Goal: Information Seeking & Learning: Learn about a topic

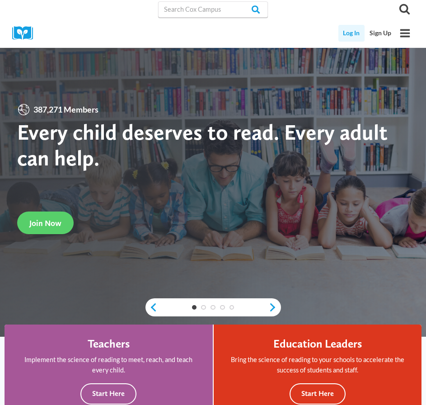
click at [357, 29] on link "Log In" at bounding box center [352, 33] width 27 height 17
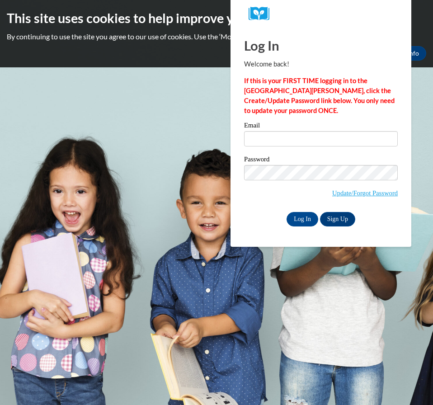
click at [311, 143] on input "Email" at bounding box center [321, 138] width 154 height 15
type input "kstaden@lansggton.edu"
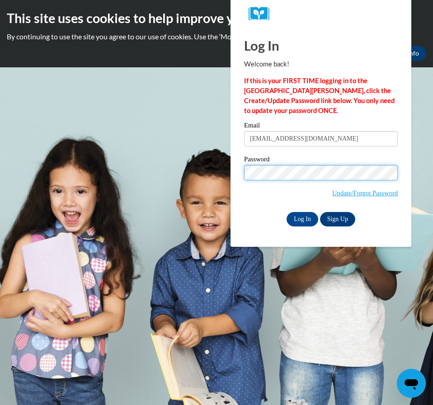
click at [287, 212] on input "Log In" at bounding box center [303, 219] width 32 height 14
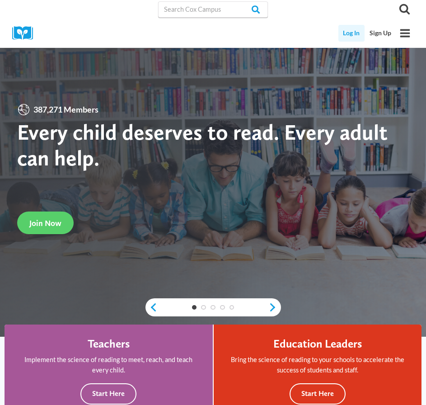
click at [342, 41] on link "Log In" at bounding box center [352, 33] width 27 height 17
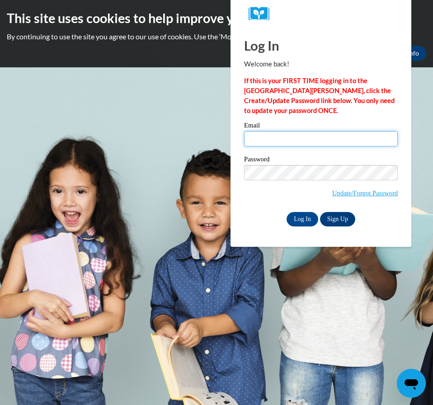
click at [282, 145] on input "Email" at bounding box center [321, 138] width 154 height 15
type input "[EMAIL_ADDRESS][DOMAIN_NAME]"
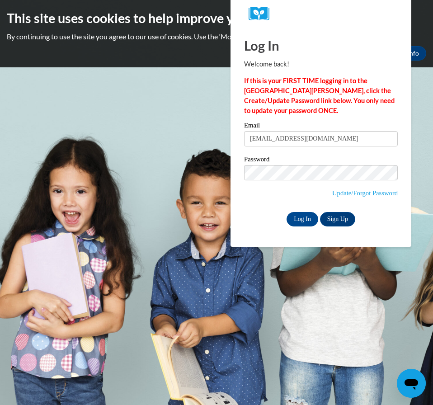
click at [275, 182] on span "Update/Forgot Password" at bounding box center [321, 184] width 154 height 38
click at [287, 212] on input "Log In" at bounding box center [303, 219] width 32 height 14
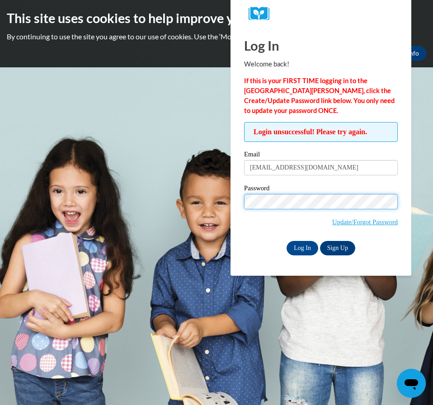
click at [287, 241] on input "Log In" at bounding box center [303, 248] width 32 height 14
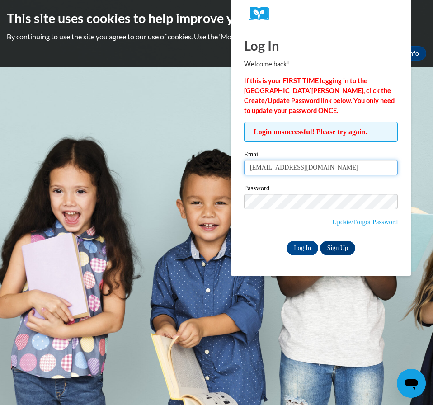
click at [293, 170] on input "[EMAIL_ADDRESS][DOMAIN_NAME]" at bounding box center [321, 167] width 154 height 15
type input "[EMAIL_ADDRESS][PERSON_NAME][DOMAIN_NAME]"
click at [264, 190] on label "Password" at bounding box center [321, 189] width 154 height 9
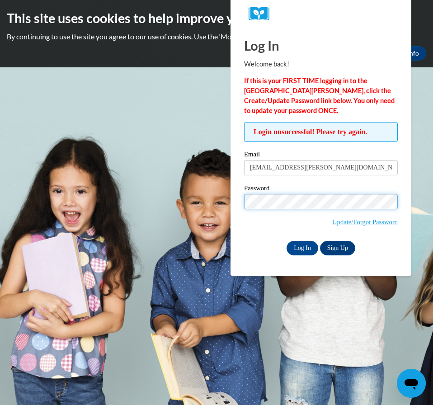
click at [287, 241] on input "Log In" at bounding box center [303, 248] width 32 height 14
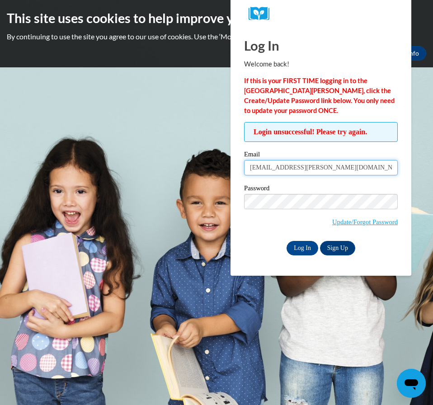
click at [261, 170] on input "[EMAIL_ADDRESS][PERSON_NAME][DOMAIN_NAME]" at bounding box center [321, 167] width 154 height 15
type input "kstaden@langston.edu"
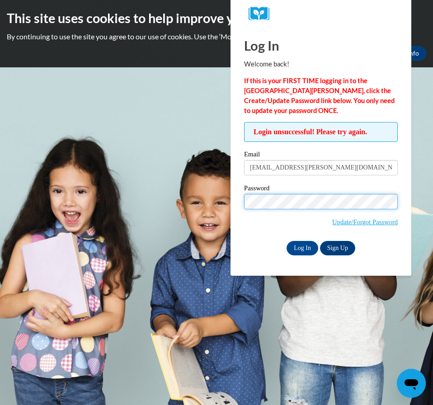
click at [287, 241] on input "Log In" at bounding box center [303, 248] width 32 height 14
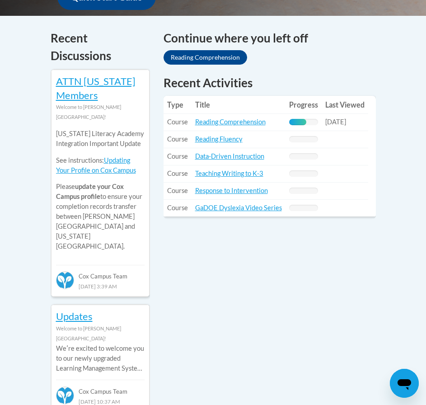
scroll to position [407, 0]
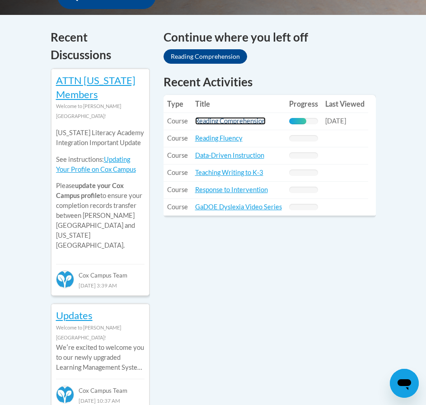
click at [265, 117] on link "Reading Comprehension" at bounding box center [230, 121] width 71 height 8
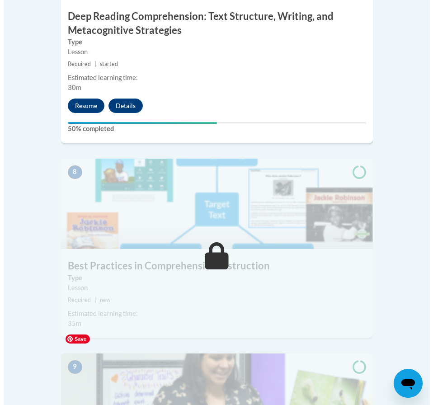
scroll to position [1854, 0]
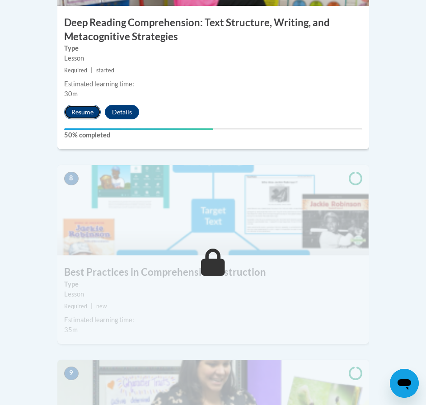
click at [72, 105] on button "Resume" at bounding box center [82, 112] width 37 height 14
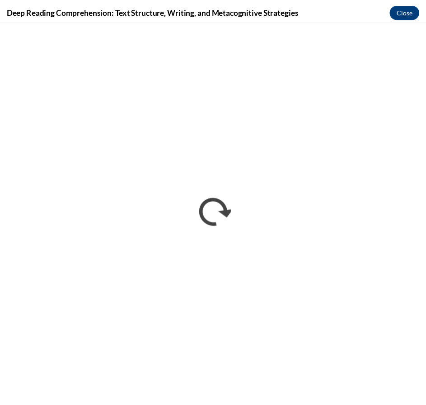
scroll to position [0, 0]
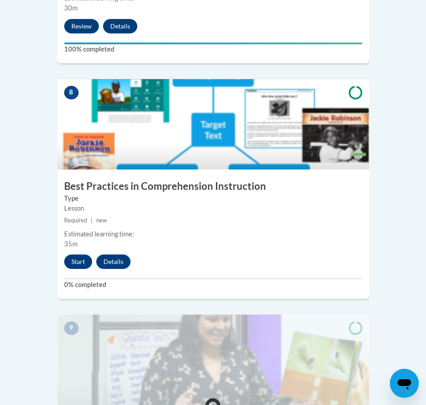
scroll to position [1915, 0]
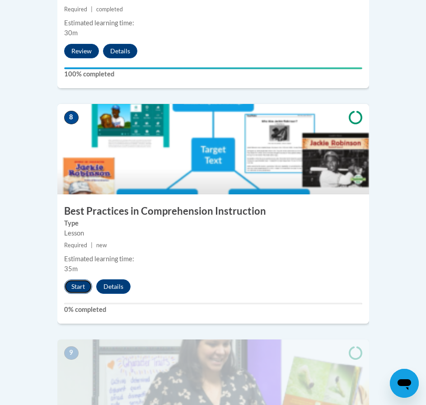
click at [66, 279] on button "Start" at bounding box center [78, 286] width 28 height 14
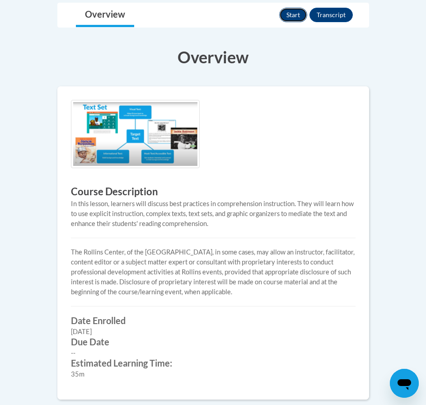
click at [289, 19] on button "Start" at bounding box center [293, 15] width 28 height 14
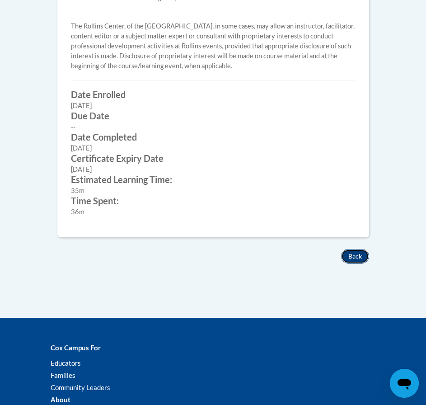
click at [351, 251] on button "Back" at bounding box center [355, 256] width 28 height 14
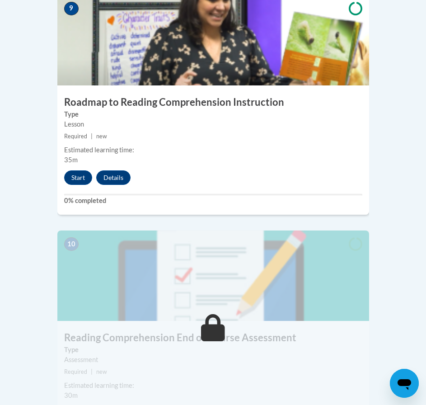
scroll to position [2261, 0]
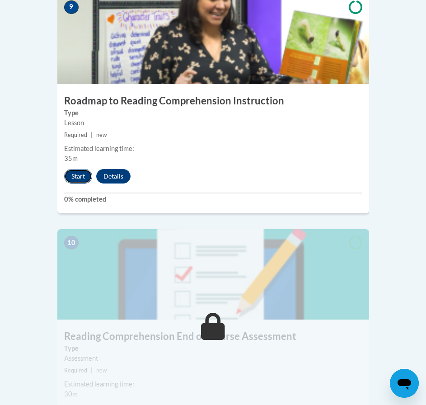
click at [68, 169] on button "Start" at bounding box center [78, 176] width 28 height 14
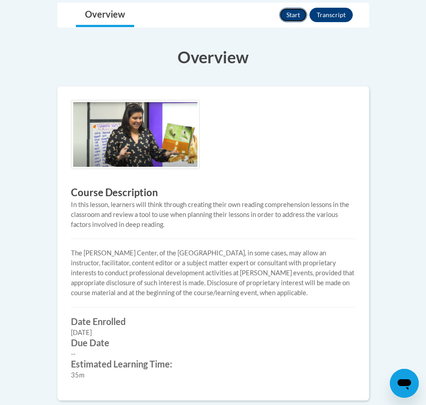
click at [295, 20] on button "Start" at bounding box center [293, 15] width 28 height 14
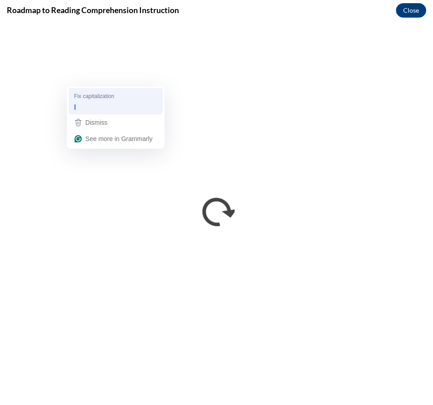
drag, startPoint x: 116, startPoint y: 115, endPoint x: 117, endPoint y: 101, distance: 13.6
click at [117, 101] on div "Fix capitalization I Dismiss See more in Grammarly" at bounding box center [116, 117] width 98 height 62
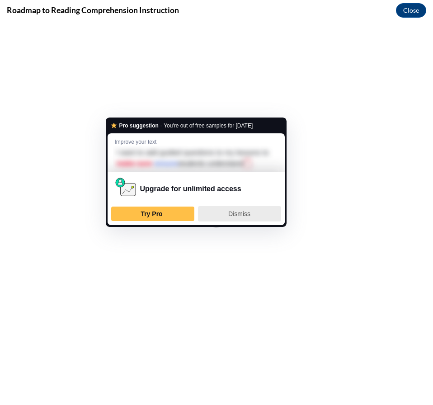
click at [233, 215] on span "Dismiss" at bounding box center [239, 213] width 22 height 7
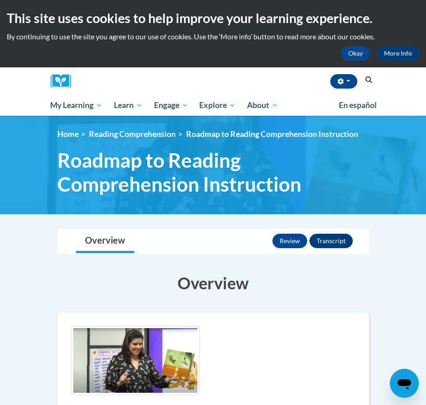
drag, startPoint x: 0, startPoint y: 0, endPoint x: 206, endPoint y: 238, distance: 314.8
click at [206, 238] on div "Overview Lessons Review Transcript" at bounding box center [214, 241] width 298 height 24
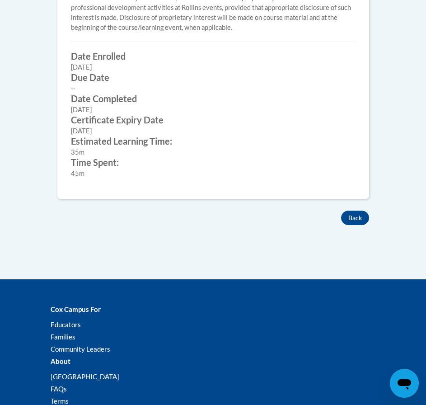
scroll to position [543, 0]
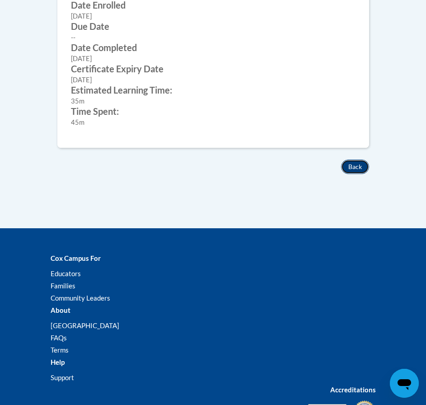
click at [357, 171] on button "Back" at bounding box center [355, 167] width 28 height 14
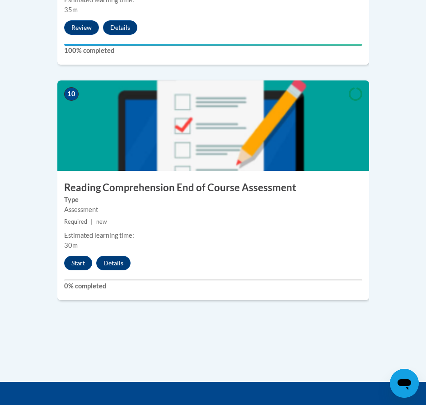
scroll to position [2456, 0]
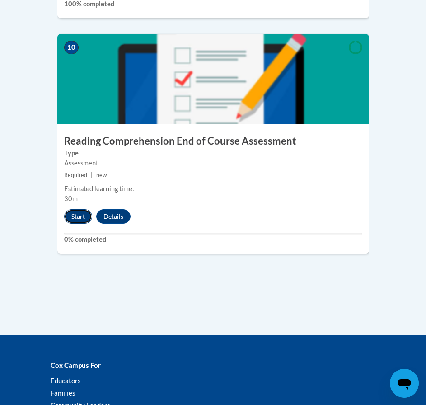
click at [69, 209] on button "Start" at bounding box center [78, 216] width 28 height 14
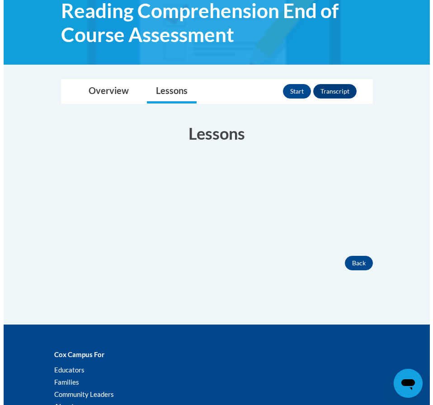
scroll to position [45, 0]
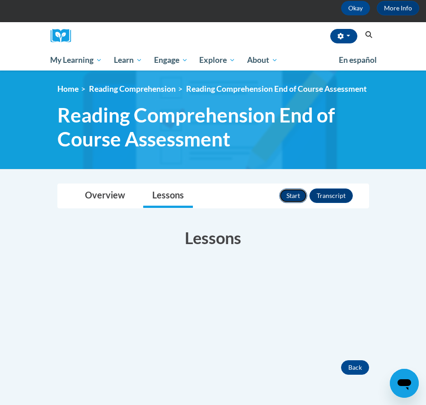
click at [282, 194] on button "Start" at bounding box center [293, 196] width 28 height 14
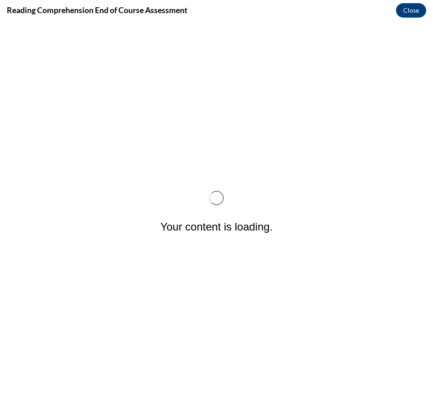
scroll to position [0, 0]
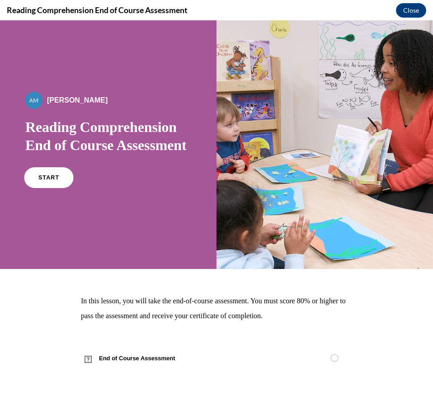
click at [41, 188] on link "START" at bounding box center [48, 177] width 49 height 21
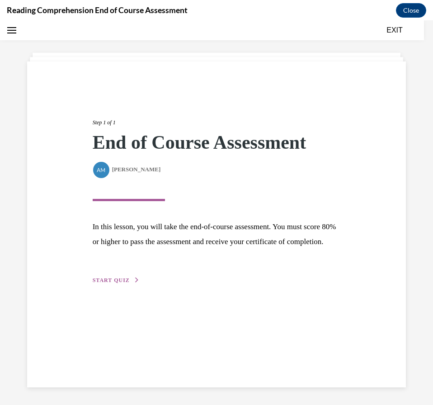
scroll to position [28, 0]
click at [123, 283] on span "START QUIZ" at bounding box center [111, 280] width 37 height 6
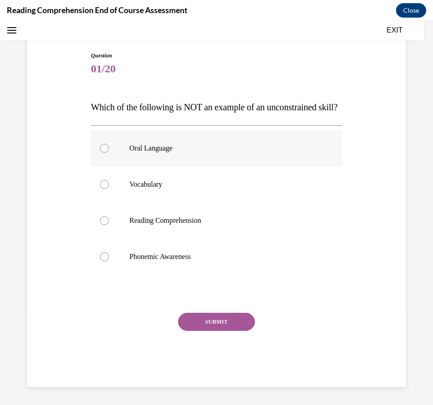
scroll to position [92, 0]
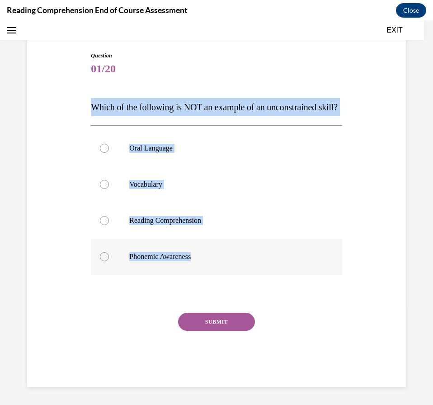
drag, startPoint x: 88, startPoint y: 84, endPoint x: 209, endPoint y: 264, distance: 216.6
click at [209, 264] on div "Question 01/20 Which of the following is NOT an example of an unconstrained ski…" at bounding box center [216, 212] width 255 height 349
copy div "Which of the following is NOT an example of an unconstrained skill? Oral Langua…"
click at [176, 108] on p "Which of the following is NOT an example of an unconstrained skill?" at bounding box center [216, 107] width 251 height 18
click at [41, 169] on div "Question 01/20 Which of the following is NOT an example of an unconstrained ski…" at bounding box center [216, 205] width 383 height 363
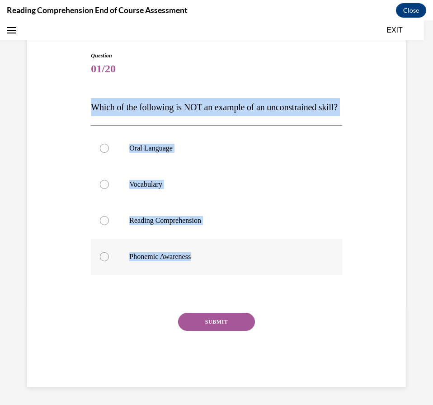
click at [109, 253] on label "Phonemic Awareness" at bounding box center [216, 257] width 251 height 36
click at [109, 253] on input "Phonemic Awareness" at bounding box center [104, 256] width 9 height 9
radio input "true"
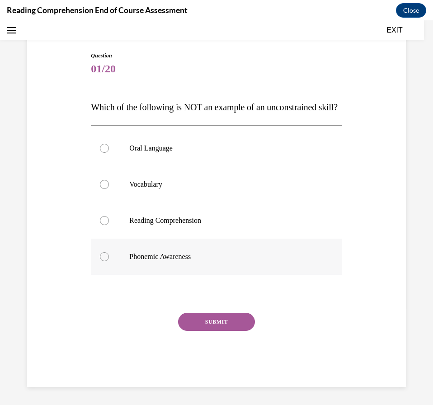
click at [109, 252] on label "Phonemic Awareness" at bounding box center [216, 257] width 251 height 36
click at [109, 252] on input "Phonemic Awareness" at bounding box center [104, 256] width 9 height 9
click at [113, 102] on span "Which of the following is NOT an example of an unconstrained skill?" at bounding box center [214, 107] width 247 height 10
click at [188, 322] on button "SUBMIT" at bounding box center [216, 322] width 77 height 18
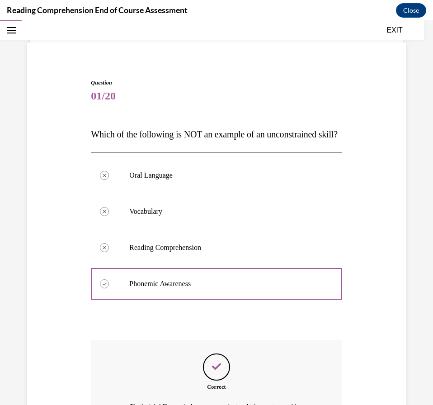
scroll to position [198, 0]
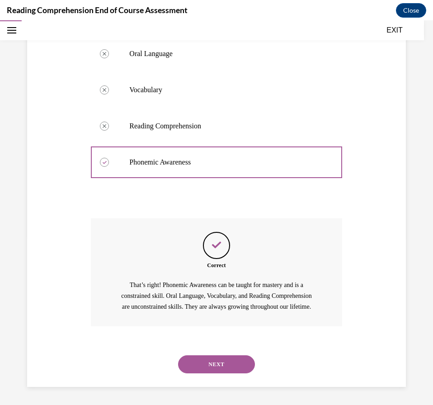
click at [227, 358] on button "NEXT" at bounding box center [216, 364] width 77 height 18
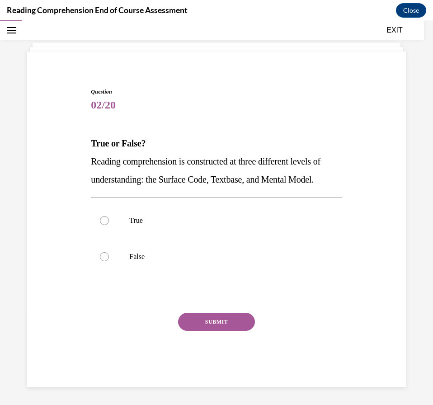
scroll to position [56, 0]
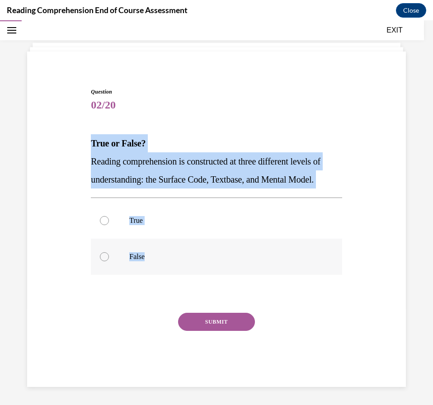
drag, startPoint x: 72, startPoint y: 118, endPoint x: 202, endPoint y: 255, distance: 188.4
click at [202, 255] on div "Question 02/20 True or False? Reading comprehension is constructed at three dif…" at bounding box center [216, 224] width 383 height 326
copy div "True or False? Reading comprehension is constructed at three different levels o…"
click at [158, 212] on label "True" at bounding box center [216, 221] width 251 height 36
click at [109, 216] on input "True" at bounding box center [104, 220] width 9 height 9
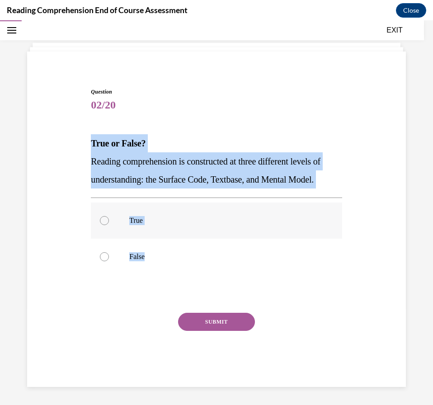
radio input "true"
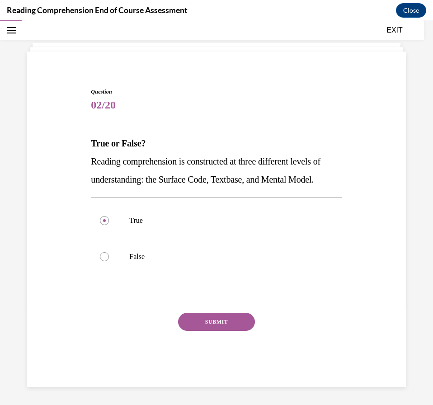
click at [199, 315] on button "SUBMIT" at bounding box center [216, 322] width 77 height 18
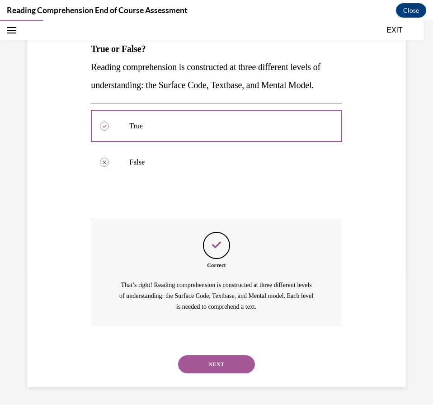
scroll to position [151, 0]
drag, startPoint x: 81, startPoint y: 118, endPoint x: 123, endPoint y: 140, distance: 46.7
click at [123, 140] on div "Question 02/20 True or False? Reading comprehension is constructed at three dif…" at bounding box center [216, 176] width 383 height 421
click at [237, 358] on button "NEXT" at bounding box center [216, 364] width 77 height 18
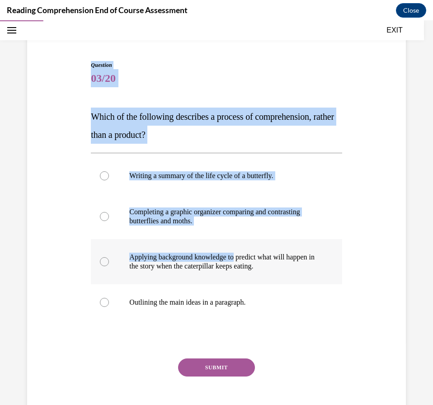
scroll to position [71, 0]
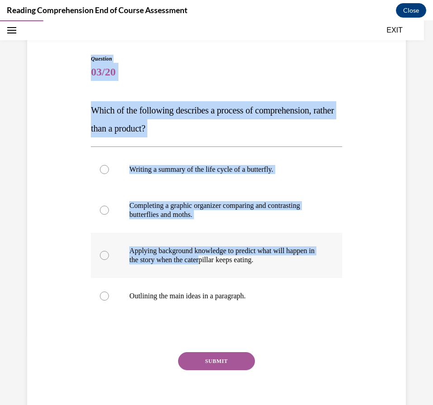
drag, startPoint x: 90, startPoint y: 73, endPoint x: 241, endPoint y: 258, distance: 238.8
click at [241, 258] on div "Question 03/20 Which of the following describes a process of comprehension, rat…" at bounding box center [216, 241] width 251 height 372
click at [222, 131] on p "Which of the following describes a process of comprehension, rather than a prod…" at bounding box center [216, 119] width 251 height 36
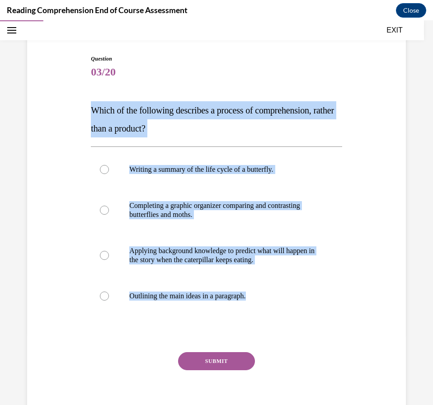
drag, startPoint x: 89, startPoint y: 108, endPoint x: 245, endPoint y: 321, distance: 264.4
click at [245, 321] on div "Question 03/20 Which of the following describes a process of comprehension, rat…" at bounding box center [216, 233] width 255 height 385
copy div "Which of the following describes a process of comprehension, rather than a prod…"
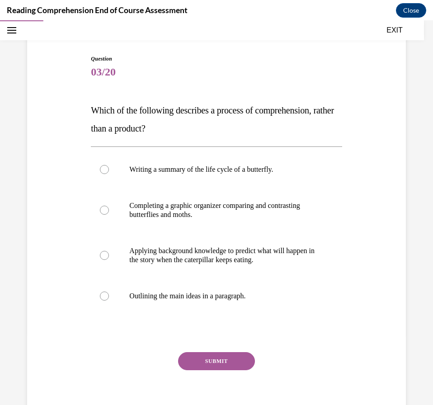
click at [306, 69] on span "03/20" at bounding box center [216, 72] width 251 height 18
click at [210, 262] on p "Applying background knowledge to predict what will happen in the story when the…" at bounding box center [224, 255] width 190 height 18
click at [109, 260] on input "Applying background knowledge to predict what will happen in the story when the…" at bounding box center [104, 255] width 9 height 9
radio input "true"
click at [234, 351] on div "Question 03/20 Which of the following describes a process of comprehension, rat…" at bounding box center [216, 241] width 251 height 372
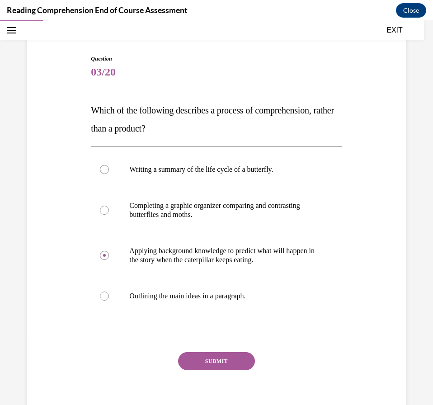
click at [234, 364] on button "SUBMIT" at bounding box center [216, 361] width 77 height 18
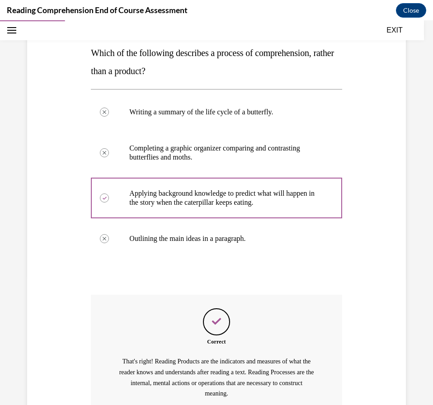
scroll to position [216, 0]
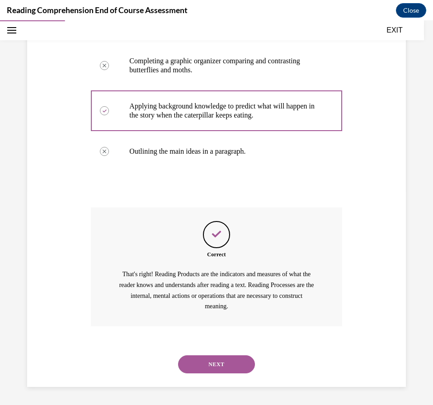
click at [237, 365] on button "NEXT" at bounding box center [216, 364] width 77 height 18
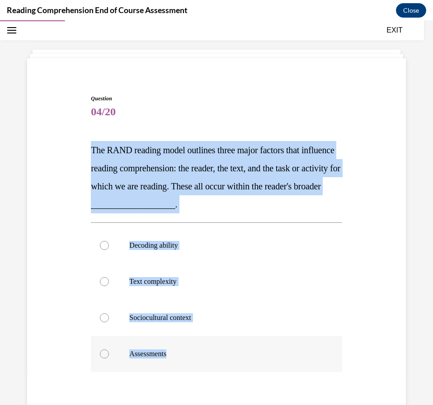
scroll to position [60, 0]
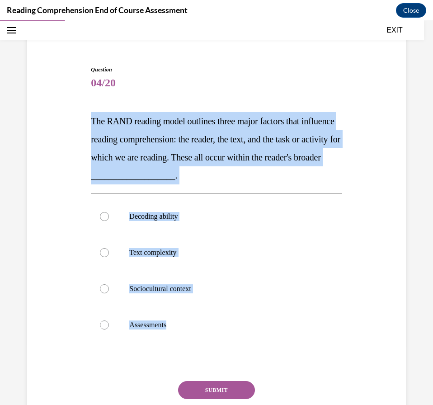
drag, startPoint x: 79, startPoint y: 172, endPoint x: 236, endPoint y: 361, distance: 245.9
click at [236, 361] on div "Question 04/20 The RAND reading model outlines three major factors that influen…" at bounding box center [216, 246] width 383 height 417
copy div "The RAND reading model outlines three major factors that influence reading comp…"
click at [158, 295] on label "Sociocultural context" at bounding box center [216, 289] width 251 height 36
click at [109, 293] on input "Sociocultural context" at bounding box center [104, 288] width 9 height 9
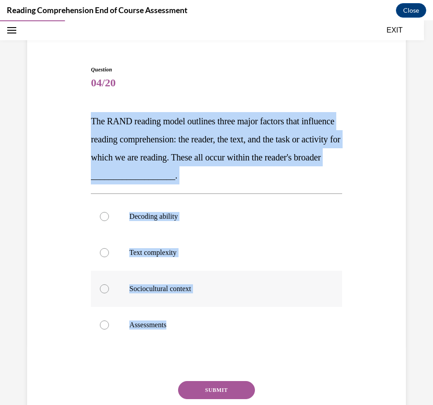
radio input "true"
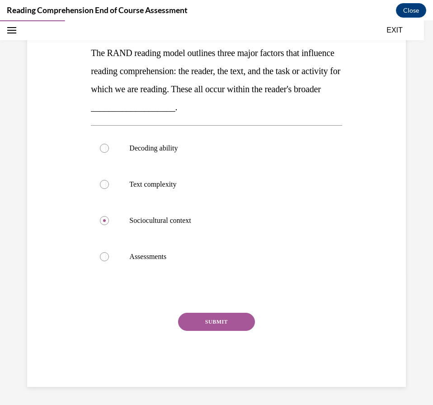
click at [182, 317] on button "SUBMIT" at bounding box center [216, 322] width 77 height 18
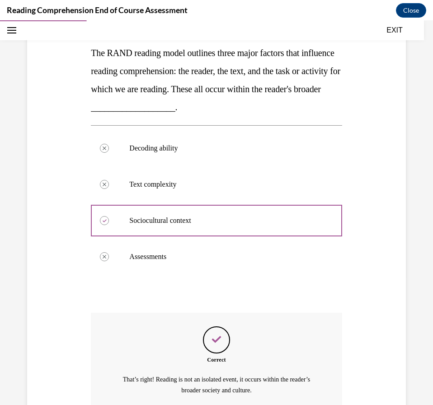
scroll to position [213, 0]
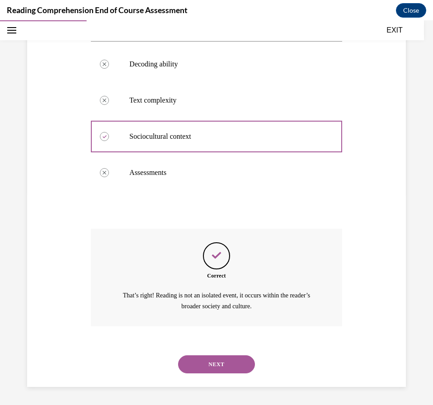
click at [190, 362] on button "NEXT" at bounding box center [216, 364] width 77 height 18
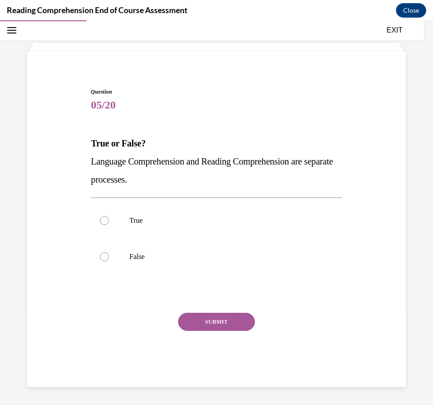
scroll to position [38, 0]
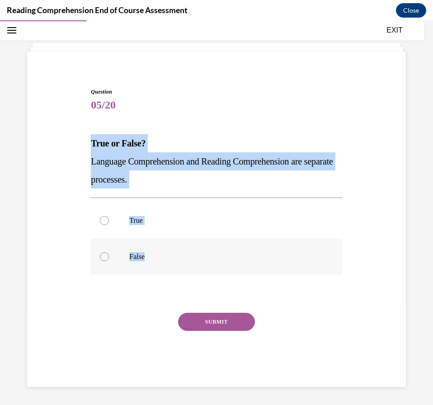
drag, startPoint x: 87, startPoint y: 137, endPoint x: 203, endPoint y: 257, distance: 167.2
click at [203, 257] on div "Question 05/20 True or False? Language Comprehension and Reading Comprehension …" at bounding box center [216, 230] width 255 height 313
copy div "True or False? Language Comprehension and Reading Comprehension are separate pr…"
click at [218, 264] on label "False" at bounding box center [216, 257] width 251 height 36
click at [109, 261] on input "False" at bounding box center [104, 256] width 9 height 9
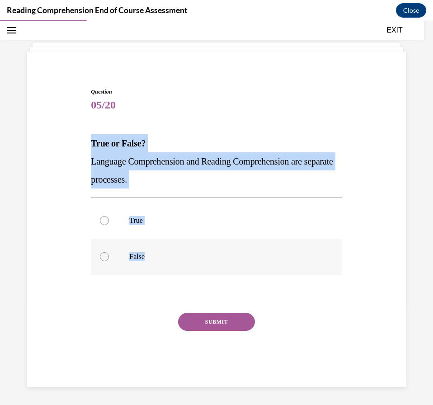
radio input "true"
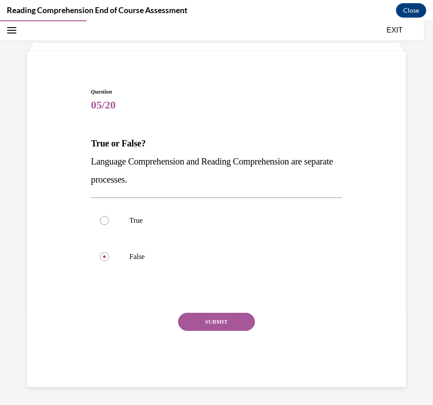
click at [234, 319] on button "SUBMIT" at bounding box center [216, 322] width 77 height 18
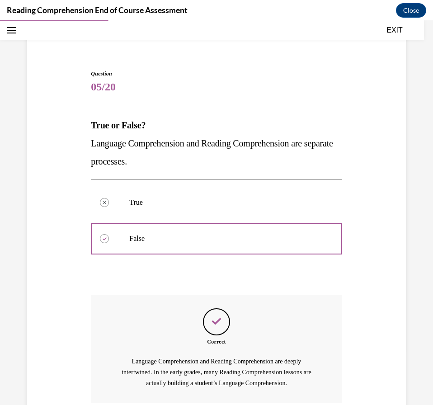
scroll to position [132, 0]
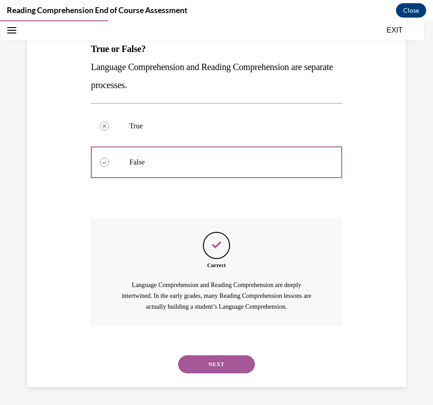
click at [235, 358] on button "NEXT" at bounding box center [216, 364] width 77 height 18
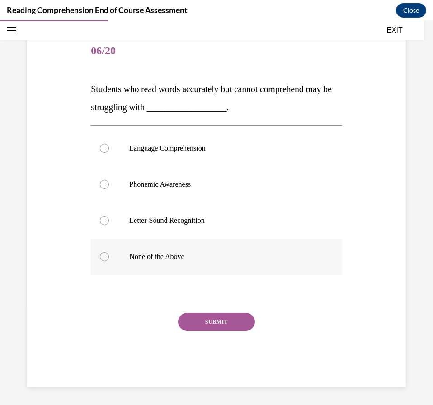
scroll to position [92, 0]
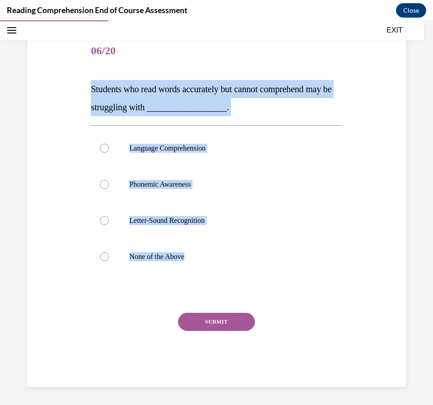
drag, startPoint x: 85, startPoint y: 85, endPoint x: 239, endPoint y: 293, distance: 258.3
click at [239, 293] on div "Question 06/20 Students who read words accurately but cannot comprehend may be …" at bounding box center [216, 196] width 383 height 381
copy div "Students who read words accurately but cannot comprehend may be struggling with…"
click at [226, 147] on p "Language Comprehension" at bounding box center [224, 148] width 190 height 9
click at [109, 147] on input "Language Comprehension" at bounding box center [104, 148] width 9 height 9
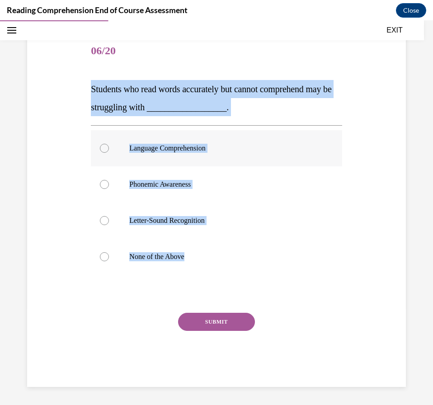
radio input "true"
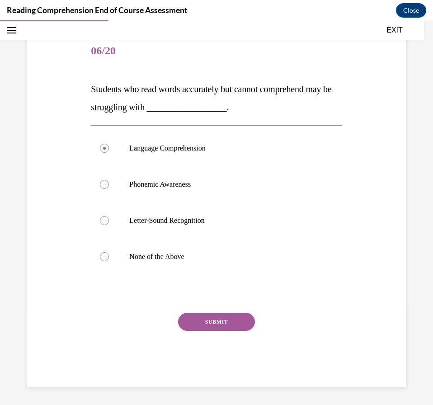
click at [189, 326] on button "SUBMIT" at bounding box center [216, 322] width 77 height 18
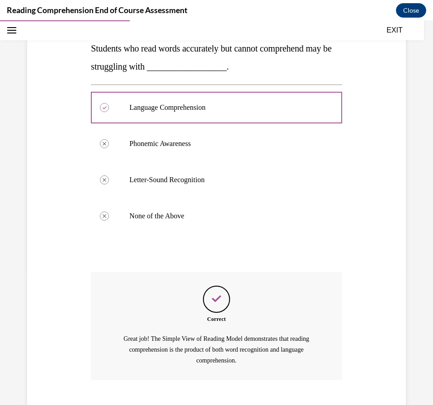
scroll to position [187, 0]
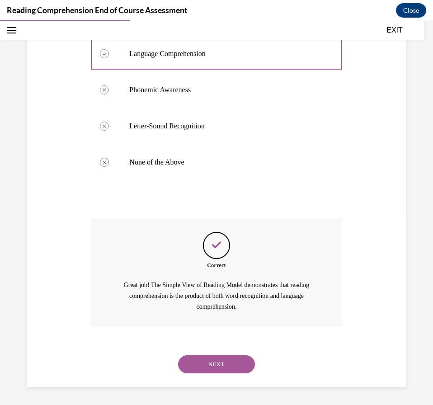
click at [208, 365] on button "NEXT" at bounding box center [216, 364] width 77 height 18
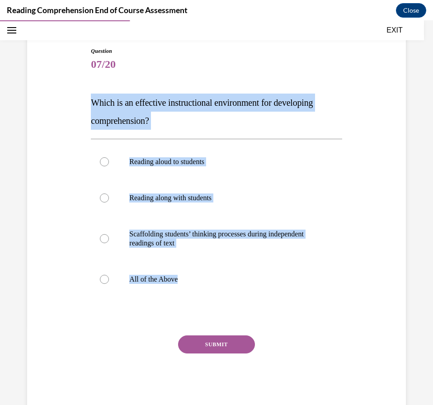
scroll to position [101, 0]
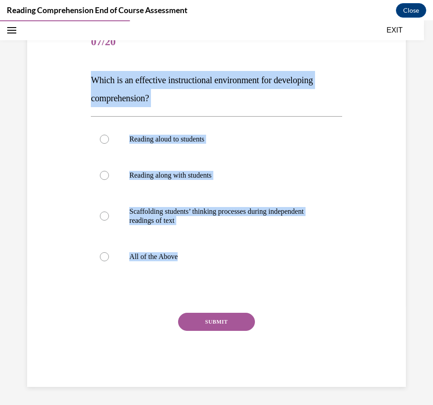
drag, startPoint x: 135, startPoint y: 111, endPoint x: 257, endPoint y: 275, distance: 204.9
click at [257, 275] on div "Question 07/20 Which is an effective instructional environment for developing c…" at bounding box center [216, 192] width 383 height 390
click at [201, 259] on p "All of the Above" at bounding box center [224, 256] width 190 height 9
click at [109, 259] on input "All of the Above" at bounding box center [104, 256] width 9 height 9
radio input "true"
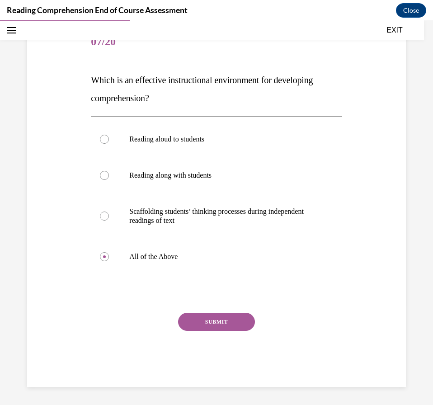
click at [213, 331] on div "SUBMIT" at bounding box center [216, 335] width 251 height 45
click at [213, 328] on button "SUBMIT" at bounding box center [216, 322] width 77 height 18
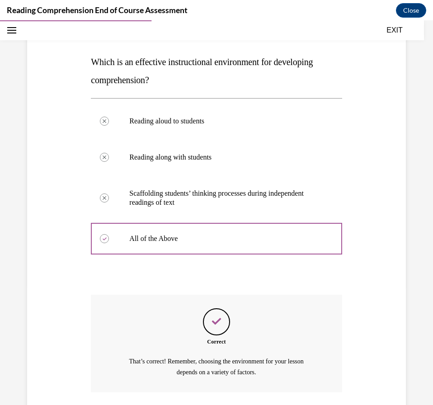
scroll to position [185, 0]
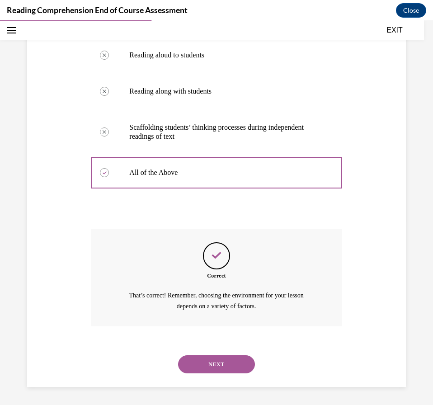
click at [236, 365] on button "NEXT" at bounding box center [216, 364] width 77 height 18
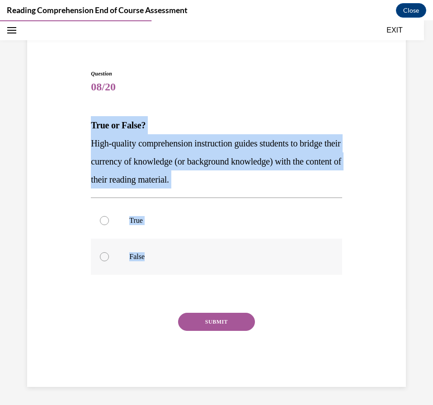
drag, startPoint x: 88, startPoint y: 118, endPoint x: 186, endPoint y: 243, distance: 159.2
click at [186, 243] on div "Question 08/20 True or False? High-quality comprehension instruction guides stu…" at bounding box center [216, 221] width 255 height 331
copy div "True or False? High-quality comprehension instruction guides students to bridge…"
click at [220, 212] on label "True" at bounding box center [216, 221] width 251 height 36
click at [109, 216] on input "True" at bounding box center [104, 220] width 9 height 9
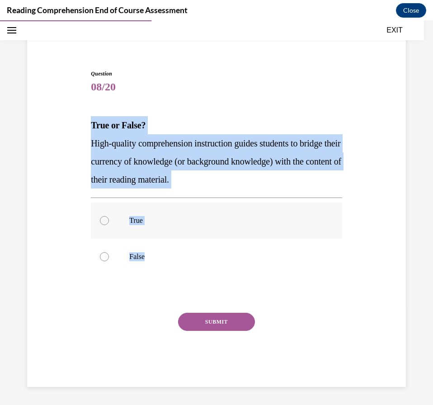
radio input "true"
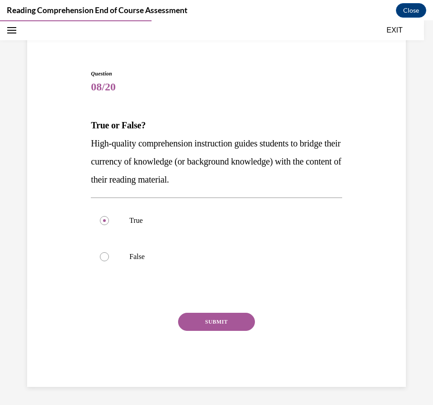
click at [213, 313] on button "SUBMIT" at bounding box center [216, 322] width 77 height 18
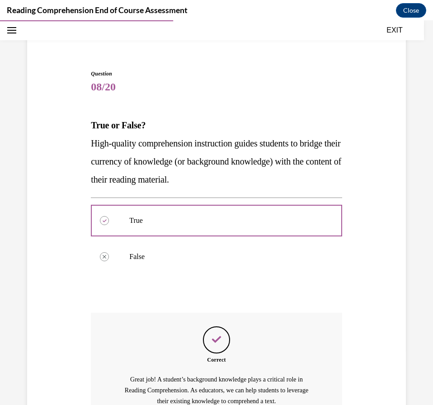
scroll to position [151, 0]
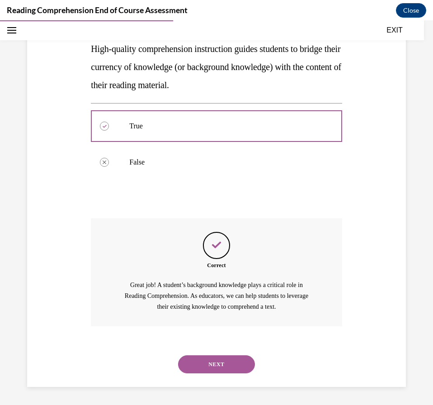
click at [231, 373] on button "NEXT" at bounding box center [216, 364] width 77 height 18
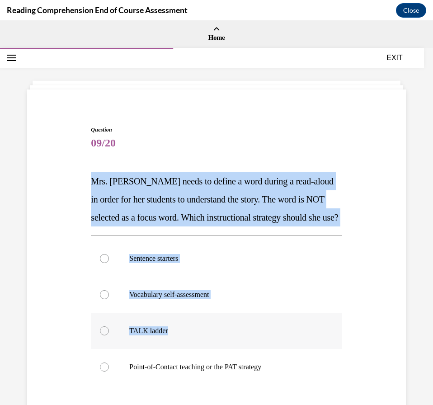
drag, startPoint x: 84, startPoint y: 188, endPoint x: 201, endPoint y: 347, distance: 198.0
click at [201, 347] on div "Question 09/20 Mrs. Ivie needs to define a word during a read-aloud in order fo…" at bounding box center [216, 298] width 383 height 399
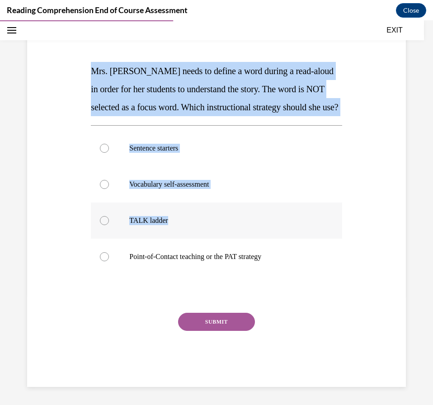
scroll to position [128, 0]
click at [82, 61] on div "Question 09/20 Mrs. Ivie needs to define a word during a read-aloud in order fo…" at bounding box center [216, 187] width 383 height 399
drag, startPoint x: 81, startPoint y: 50, endPoint x: 291, endPoint y: 297, distance: 324.0
click at [291, 297] on div "Question 09/20 Mrs. Ivie needs to define a word during a read-aloud in order fo…" at bounding box center [216, 187] width 383 height 399
copy div "Mrs. Ivie needs to define a word during a read-aloud in order for her students …"
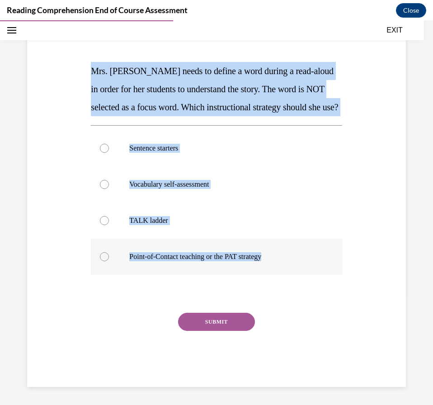
click at [221, 256] on p "Point-of-Contact teaching or the PAT strategy" at bounding box center [224, 256] width 190 height 9
click at [109, 256] on input "Point-of-Contact teaching or the PAT strategy" at bounding box center [104, 256] width 9 height 9
radio input "true"
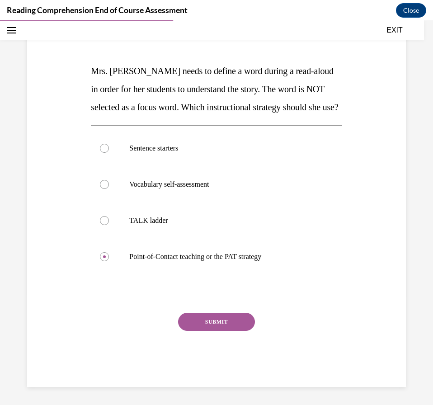
click at [222, 326] on button "SUBMIT" at bounding box center [216, 322] width 77 height 18
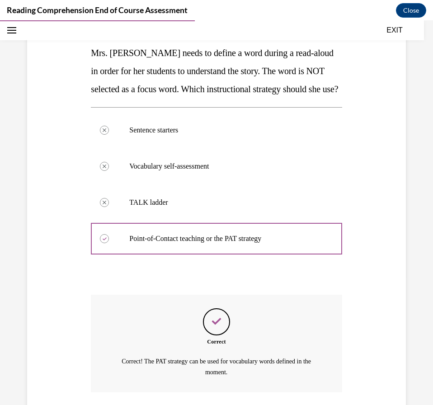
scroll to position [213, 0]
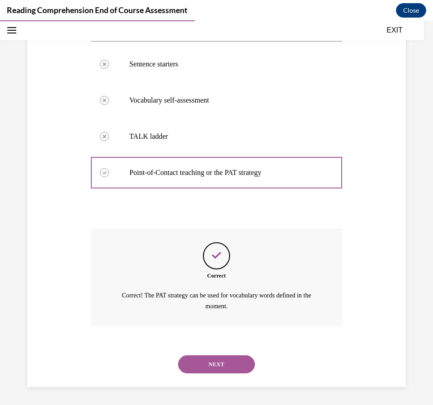
click at [231, 361] on button "NEXT" at bounding box center [216, 364] width 77 height 18
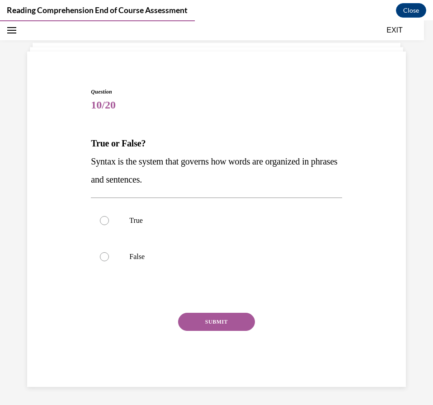
scroll to position [38, 0]
drag, startPoint x: 78, startPoint y: 132, endPoint x: 148, endPoint y: 214, distance: 108.1
click at [109, 173] on div "Question 10/20 True or False? Syntax is the system that governs how words are o…" at bounding box center [216, 224] width 383 height 326
drag, startPoint x: 174, startPoint y: 242, endPoint x: 180, endPoint y: 255, distance: 14.2
click at [180, 255] on div "True False" at bounding box center [216, 239] width 251 height 72
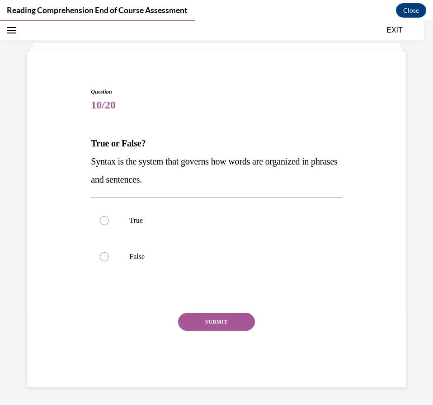
click at [93, 139] on strong "True or False?" at bounding box center [118, 143] width 55 height 10
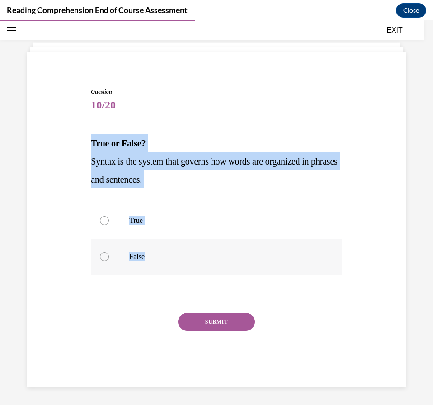
drag, startPoint x: 90, startPoint y: 140, endPoint x: 151, endPoint y: 245, distance: 121.4
click at [151, 245] on div "Question 10/20 True or False? Syntax is the system that governs how words are o…" at bounding box center [216, 237] width 251 height 299
copy div "True or False? Syntax is the system that governs how words are organized in phr…"
click at [180, 223] on p "True" at bounding box center [224, 220] width 190 height 9
click at [109, 223] on input "True" at bounding box center [104, 220] width 9 height 9
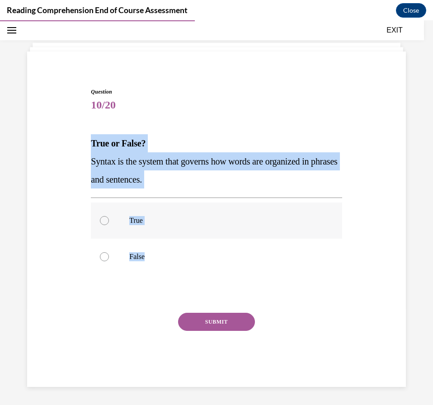
radio input "true"
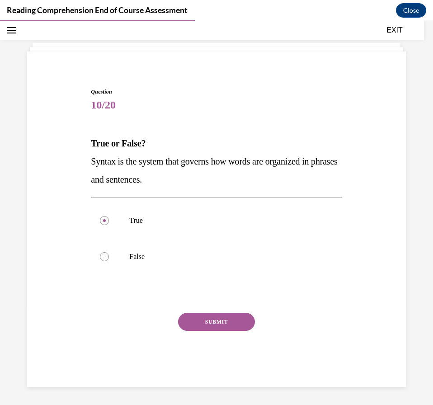
click at [204, 323] on button "SUBMIT" at bounding box center [216, 322] width 77 height 18
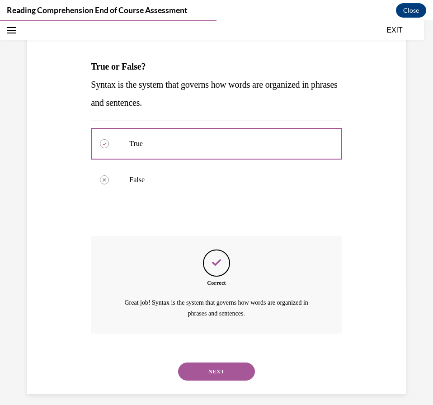
scroll to position [122, 0]
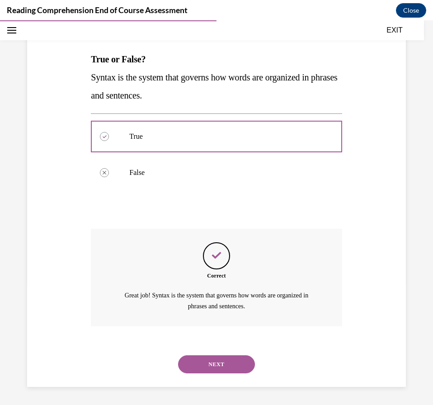
click at [238, 370] on button "NEXT" at bounding box center [216, 364] width 77 height 18
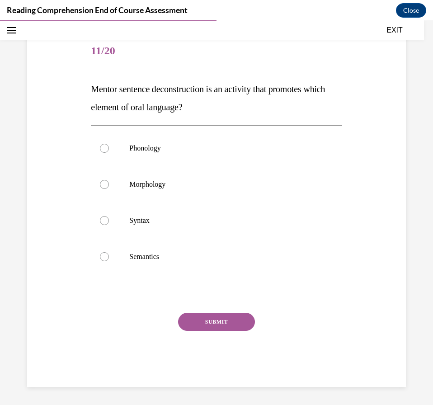
scroll to position [92, 0]
click at [101, 108] on span "Mentor sentence deconstruction is an activity that promotes which element of or…" at bounding box center [208, 98] width 234 height 28
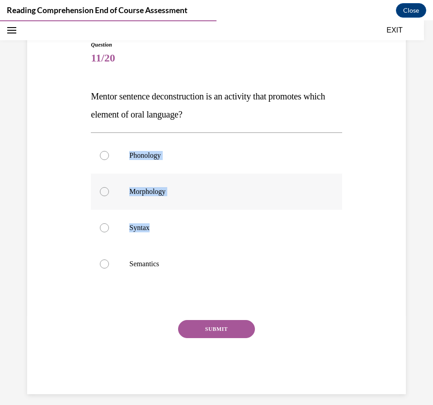
drag, startPoint x: 129, startPoint y: 151, endPoint x: 166, endPoint y: 208, distance: 68.0
click at [172, 226] on div "Phonology Morphology Syntax Semantics" at bounding box center [216, 209] width 251 height 154
click at [106, 75] on div "Question 11/20 Mentor sentence deconstruction is an activity that promotes whic…" at bounding box center [216, 217] width 251 height 354
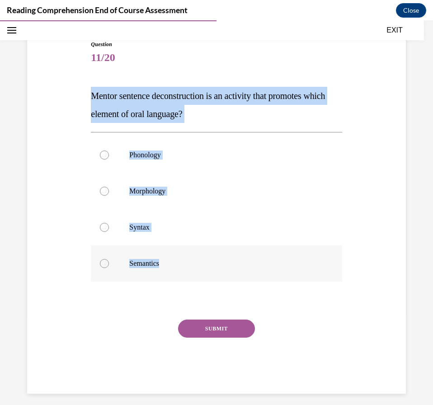
drag, startPoint x: 87, startPoint y: 93, endPoint x: 163, endPoint y: 262, distance: 185.4
click at [163, 262] on div "Question 11/20 Mentor sentence deconstruction is an activity that promotes whic…" at bounding box center [216, 203] width 383 height 381
copy div "Mentor sentence deconstruction is an activity that promotes which element of or…"
click at [165, 241] on label "Syntax" at bounding box center [216, 227] width 251 height 36
click at [109, 232] on input "Syntax" at bounding box center [104, 227] width 9 height 9
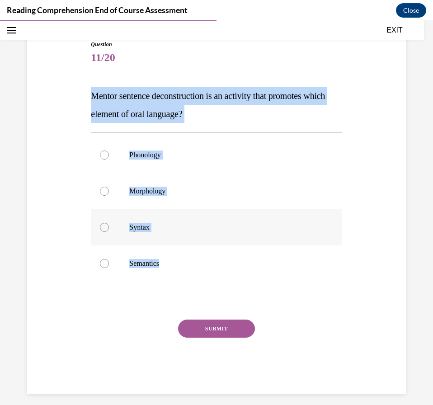
radio input "true"
click at [188, 320] on button "SUBMIT" at bounding box center [216, 329] width 77 height 18
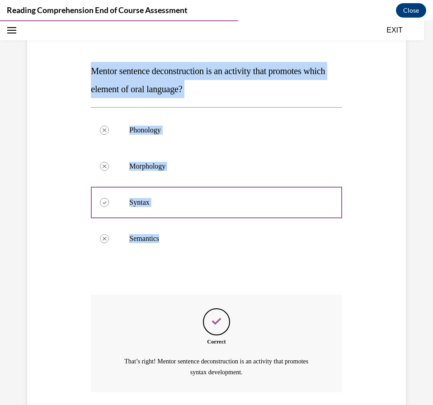
scroll to position [176, 0]
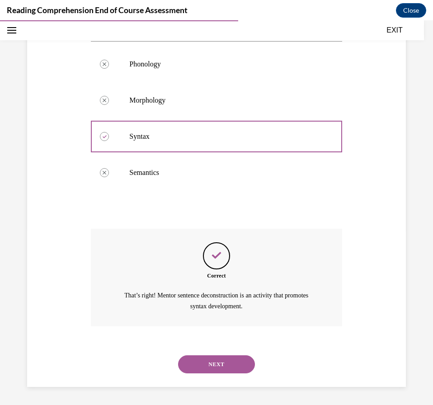
click at [212, 355] on div "NEXT" at bounding box center [216, 364] width 251 height 36
click at [246, 360] on button "NEXT" at bounding box center [216, 364] width 77 height 18
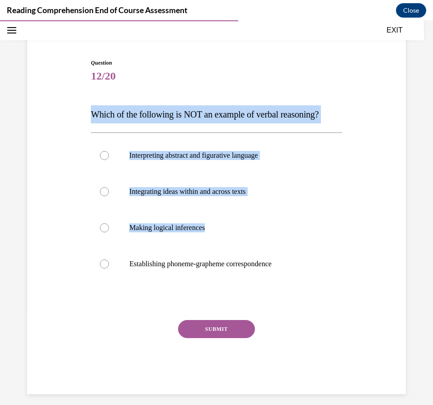
scroll to position [74, 0]
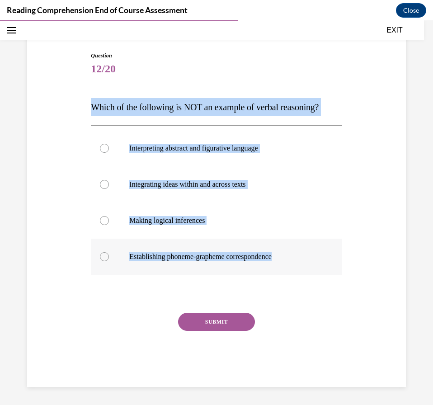
drag, startPoint x: 123, startPoint y: 104, endPoint x: 288, endPoint y: 269, distance: 232.8
click at [288, 269] on div "Question 12/20 Which of the following is NOT an example of verbal reasoning? In…" at bounding box center [216, 220] width 251 height 336
click at [326, 86] on div "Question 12/20 Which of the following is NOT an example of verbal reasoning? In…" at bounding box center [216, 220] width 251 height 336
click at [272, 247] on label "Establishing phoneme-grapheme correspondence" at bounding box center [216, 257] width 251 height 36
click at [109, 252] on input "Establishing phoneme-grapheme correspondence" at bounding box center [104, 256] width 9 height 9
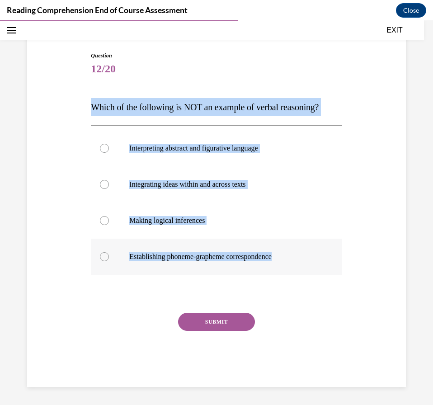
radio input "true"
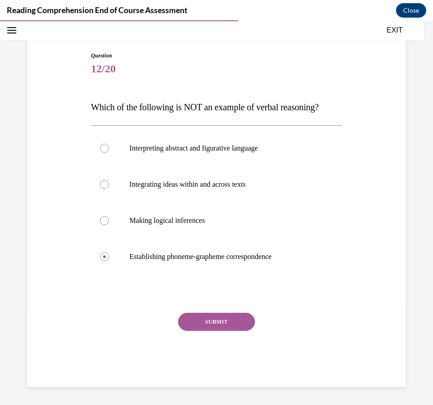
click at [234, 321] on button "SUBMIT" at bounding box center [216, 322] width 77 height 18
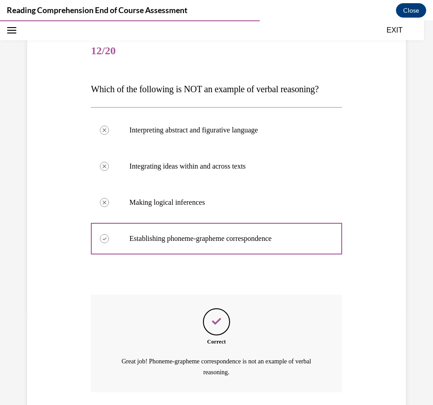
scroll to position [158, 0]
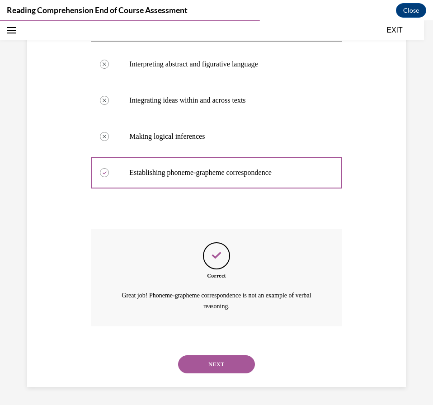
click at [239, 352] on div "NEXT" at bounding box center [216, 364] width 251 height 36
click at [241, 361] on button "NEXT" at bounding box center [216, 364] width 77 height 18
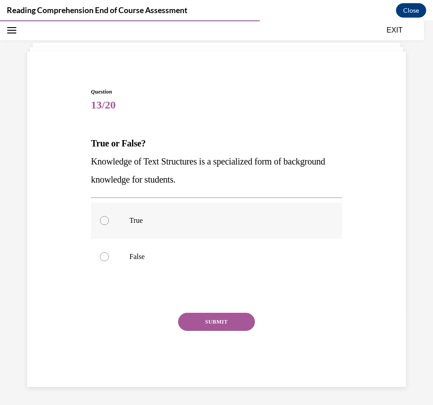
scroll to position [38, 0]
drag, startPoint x: 89, startPoint y: 142, endPoint x: 109, endPoint y: 169, distance: 33.0
click at [98, 157] on div "Question 13/20 True or False? Knowledge of Text Structures is a specialized for…" at bounding box center [216, 230] width 255 height 313
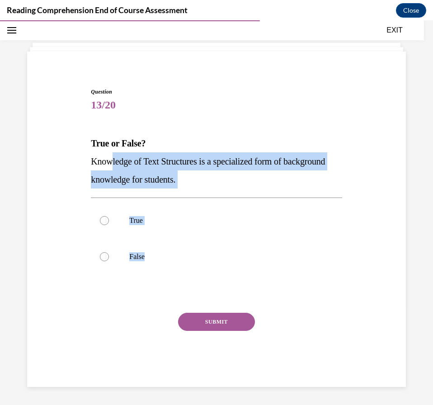
drag, startPoint x: 134, startPoint y: 202, endPoint x: 114, endPoint y: 159, distance: 47.3
click at [152, 241] on div "Question 13/20 True or False? Knowledge of Text Structures is a specialized for…" at bounding box center [216, 237] width 251 height 299
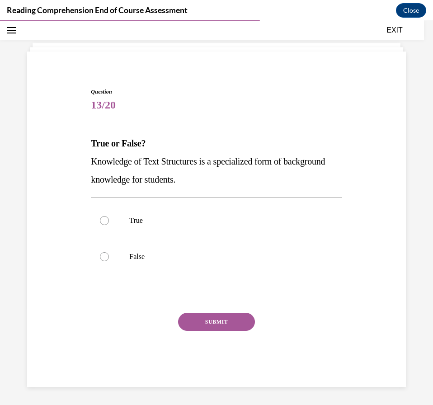
click at [101, 131] on div "Question 13/20 True or False? Knowledge of Text Structures is a specialized for…" at bounding box center [216, 237] width 251 height 299
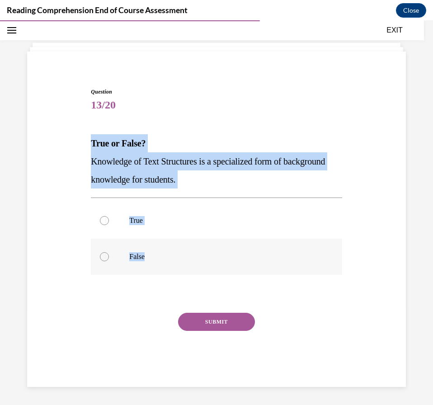
drag, startPoint x: 90, startPoint y: 150, endPoint x: 163, endPoint y: 271, distance: 141.2
click at [163, 271] on div "Question 13/20 True or False? Knowledge of Text Structures is a specialized for…" at bounding box center [216, 224] width 383 height 326
click at [125, 218] on label "True" at bounding box center [216, 221] width 251 height 36
click at [109, 218] on input "True" at bounding box center [104, 220] width 9 height 9
radio input "true"
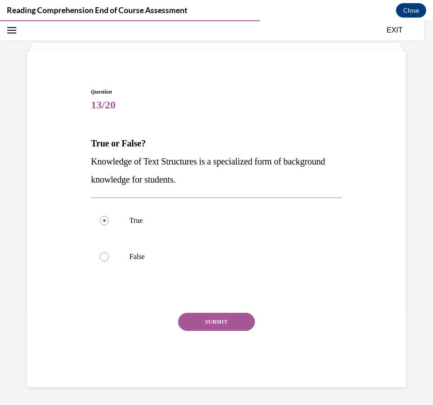
click at [193, 321] on button "SUBMIT" at bounding box center [216, 322] width 77 height 18
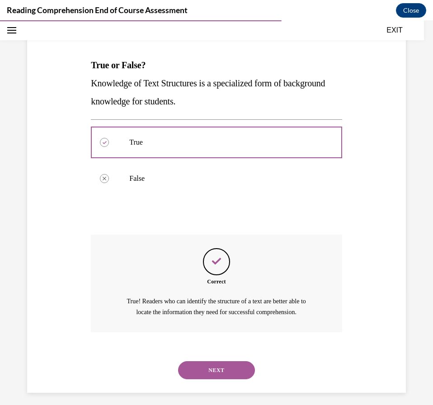
scroll to position [122, 0]
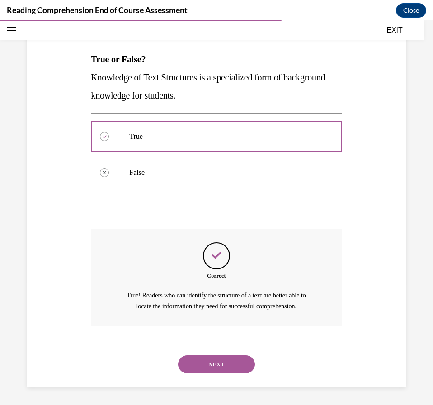
click at [242, 366] on button "NEXT" at bounding box center [216, 364] width 77 height 18
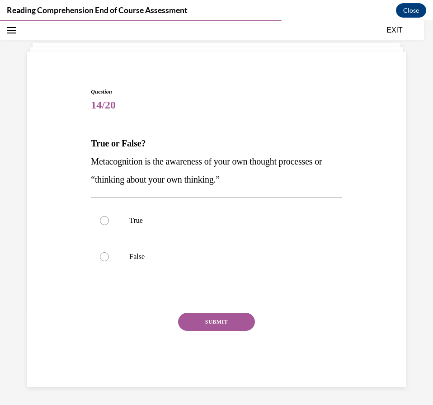
scroll to position [38, 0]
drag, startPoint x: 70, startPoint y: 129, endPoint x: 78, endPoint y: 132, distance: 8.6
click at [76, 130] on div "Question 14/20 True or False? Metacognition is the awareness of your own though…" at bounding box center [216, 224] width 383 height 326
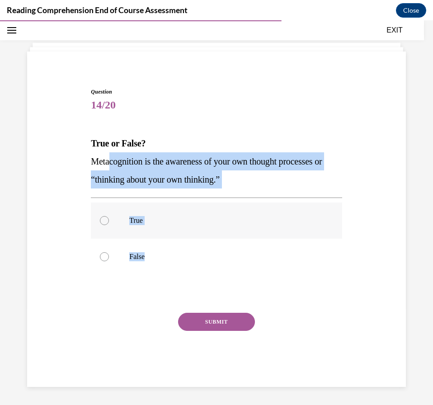
drag, startPoint x: 160, startPoint y: 195, endPoint x: 199, endPoint y: 229, distance: 51.6
click at [202, 234] on div "Question 14/20 True or False? Metacognition is the awareness of your own though…" at bounding box center [216, 237] width 251 height 299
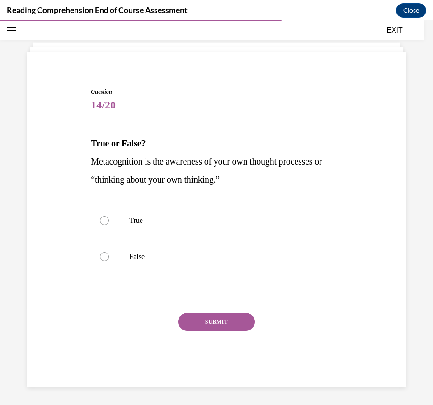
click at [136, 148] on p "True or False?" at bounding box center [216, 143] width 251 height 18
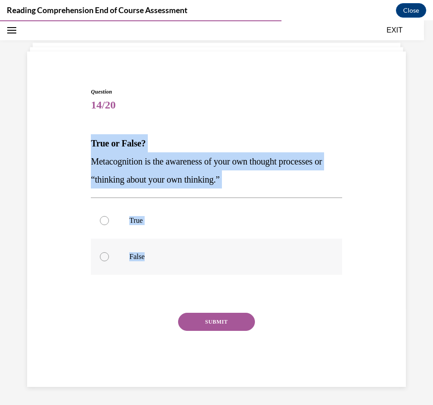
drag, startPoint x: 83, startPoint y: 139, endPoint x: 185, endPoint y: 274, distance: 168.8
click at [185, 274] on div "Question 14/20 True or False? Metacognition is the awareness of your own though…" at bounding box center [216, 224] width 383 height 326
click at [289, 231] on label "True" at bounding box center [216, 221] width 251 height 36
click at [109, 225] on input "True" at bounding box center [104, 220] width 9 height 9
radio input "true"
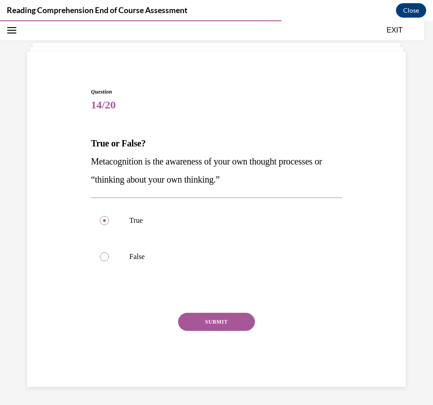
click at [246, 318] on button "SUBMIT" at bounding box center [216, 322] width 77 height 18
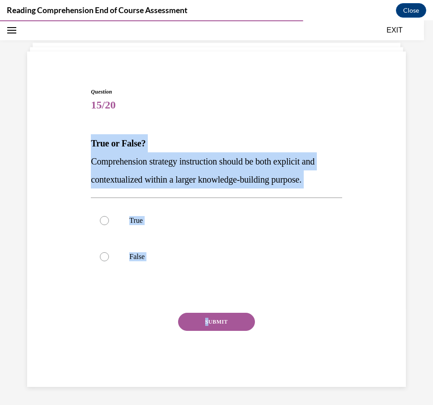
drag, startPoint x: 75, startPoint y: 147, endPoint x: 206, endPoint y: 329, distance: 224.5
click at [206, 329] on div "Question 15/20 True or False? Comprehension strategy instruction should be both…" at bounding box center [216, 224] width 383 height 326
click at [237, 219] on p "True" at bounding box center [224, 220] width 190 height 9
click at [109, 219] on input "True" at bounding box center [104, 220] width 9 height 9
radio input "true"
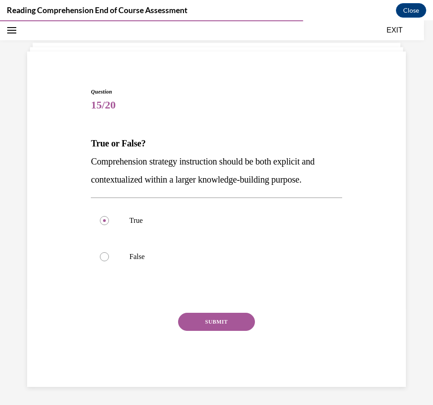
click at [229, 325] on button "SUBMIT" at bounding box center [216, 322] width 77 height 18
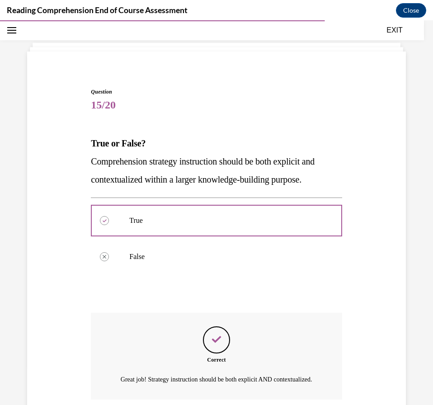
scroll to position [122, 0]
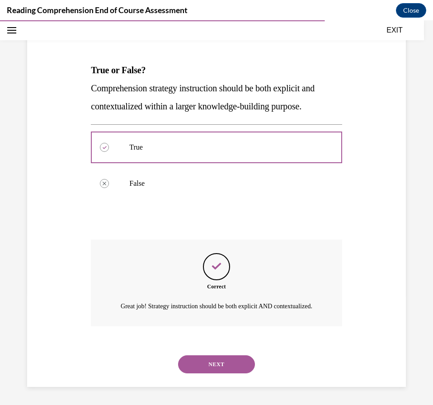
click at [234, 360] on button "NEXT" at bounding box center [216, 364] width 77 height 18
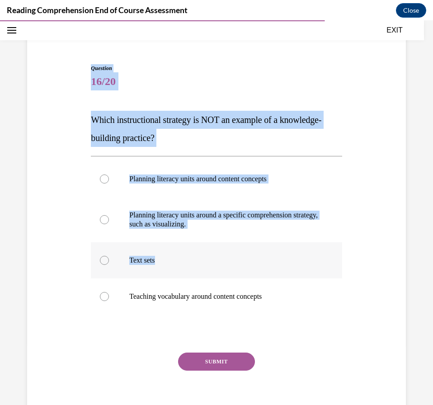
drag, startPoint x: 76, startPoint y: 66, endPoint x: 227, endPoint y: 241, distance: 230.9
click at [227, 241] on div "Question 16/20 Which instructional strategy is NOT an example of a knowledge-bu…" at bounding box center [216, 232] width 383 height 390
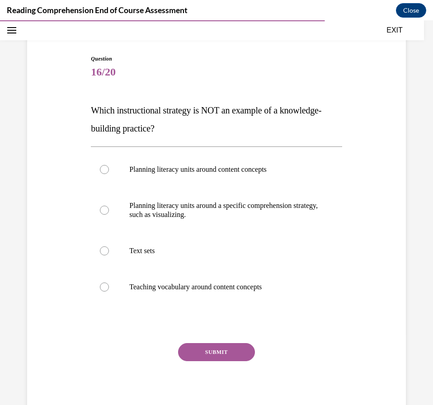
click at [118, 32] on div "EXIT" at bounding box center [212, 30] width 424 height 20
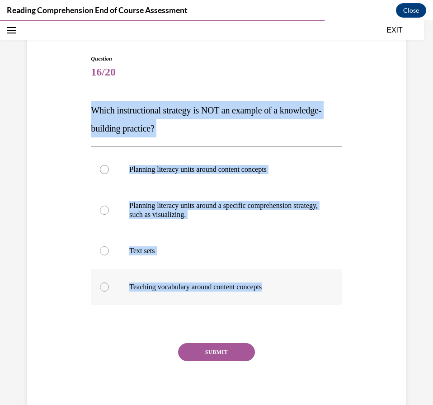
drag, startPoint x: 82, startPoint y: 109, endPoint x: 277, endPoint y: 295, distance: 269.6
click at [277, 295] on div "Question 16/20 Which instructional strategy is NOT an example of a knowledge-bu…" at bounding box center [216, 223] width 383 height 390
click at [359, 122] on div "Question 16/20 Which instructional strategy is NOT an example of a knowledge-bu…" at bounding box center [216, 223] width 383 height 390
click at [211, 226] on label "Planning literacy units around a specific comprehension strategy, such as visua…" at bounding box center [216, 210] width 251 height 45
click at [109, 215] on input "Planning literacy units around a specific comprehension strategy, such as visua…" at bounding box center [104, 210] width 9 height 9
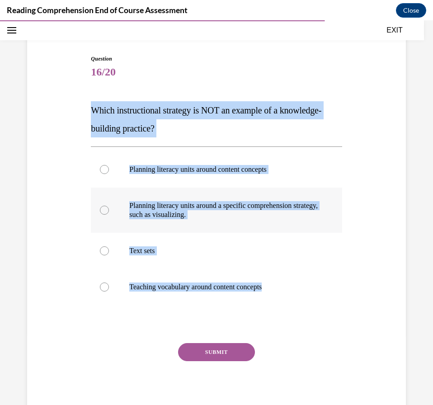
radio input "true"
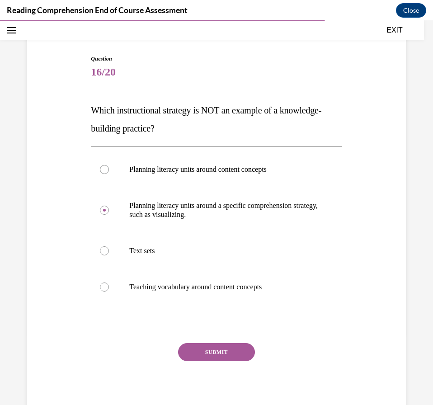
click at [226, 347] on button "SUBMIT" at bounding box center [216, 352] width 77 height 18
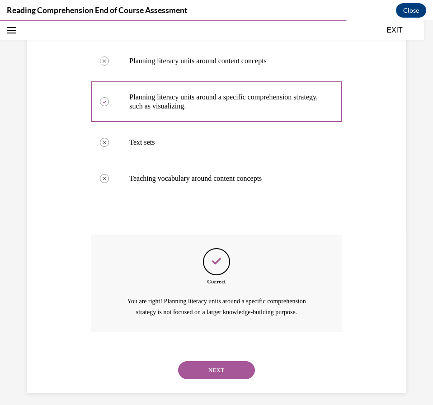
scroll to position [185, 0]
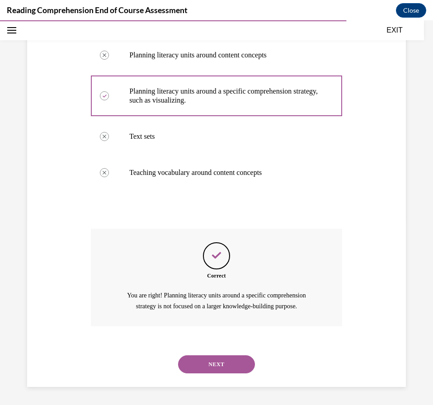
drag, startPoint x: 227, startPoint y: 349, endPoint x: 226, endPoint y: 363, distance: 14.1
click at [227, 349] on div "NEXT" at bounding box center [216, 364] width 251 height 36
click at [226, 366] on button "NEXT" at bounding box center [216, 364] width 77 height 18
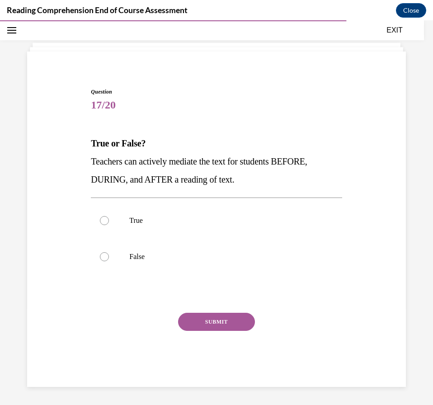
scroll to position [38, 0]
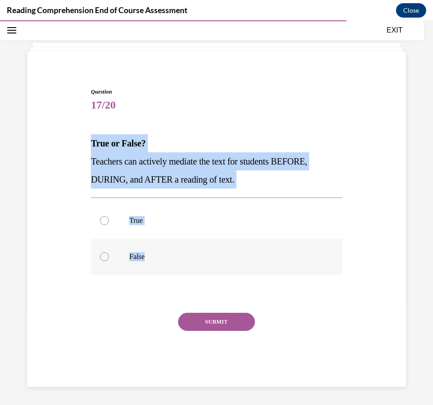
drag, startPoint x: 89, startPoint y: 141, endPoint x: 173, endPoint y: 256, distance: 142.6
click at [173, 256] on div "Question 17/20 True or False? Teachers can actively mediate the text for studen…" at bounding box center [216, 230] width 255 height 313
click at [192, 221] on p "True" at bounding box center [224, 220] width 190 height 9
click at [109, 221] on input "True" at bounding box center [104, 220] width 9 height 9
radio input "true"
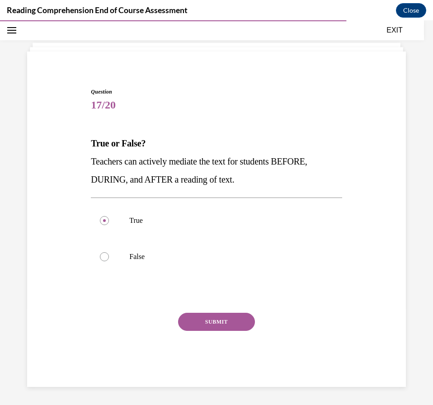
click at [209, 317] on button "SUBMIT" at bounding box center [216, 322] width 77 height 18
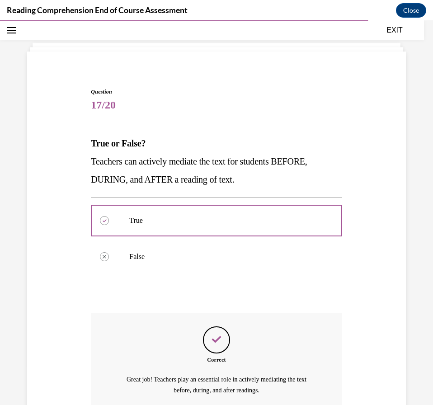
scroll to position [122, 0]
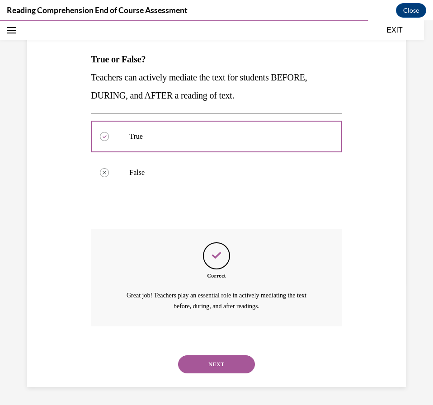
click at [209, 360] on button "NEXT" at bounding box center [216, 364] width 77 height 18
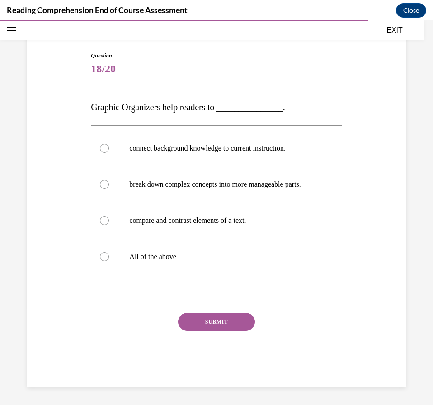
scroll to position [83, 0]
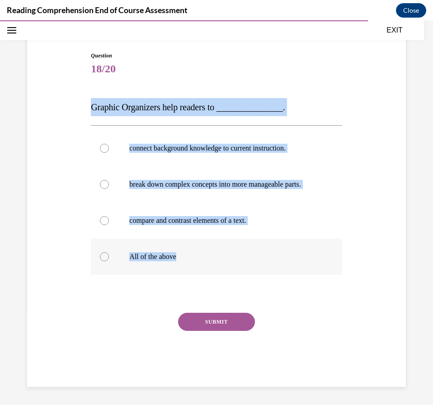
drag, startPoint x: 85, startPoint y: 104, endPoint x: 220, endPoint y: 259, distance: 205.5
click at [220, 262] on div "Question 18/20 Graphic Organizers help readers to _______________. connect back…" at bounding box center [216, 205] width 383 height 363
click at [350, 62] on div "Question 18/20 Graphic Organizers help readers to _______________. connect back…" at bounding box center [216, 205] width 383 height 363
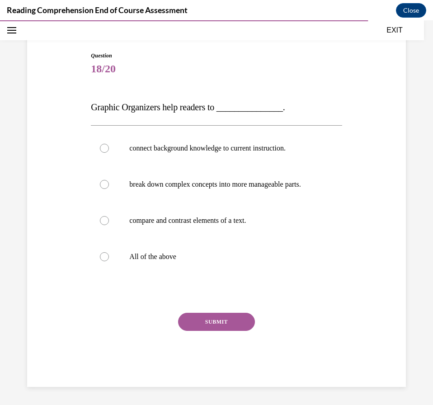
click at [350, 62] on div "Question 18/20 Graphic Organizers help readers to _______________. connect back…" at bounding box center [216, 205] width 383 height 363
click at [227, 262] on label "All of the above" at bounding box center [216, 257] width 251 height 36
click at [109, 261] on input "All of the above" at bounding box center [104, 256] width 9 height 9
radio input "true"
click at [230, 314] on button "SUBMIT" at bounding box center [216, 322] width 77 height 18
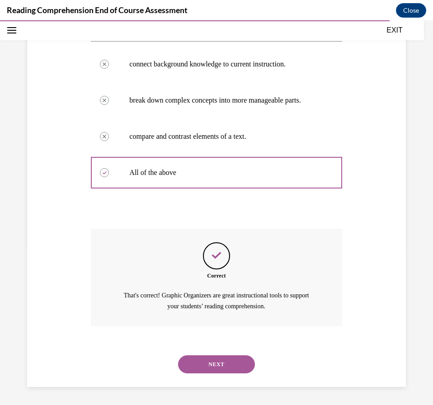
scroll to position [167, 0]
click at [237, 358] on button "NEXT" at bounding box center [216, 364] width 77 height 18
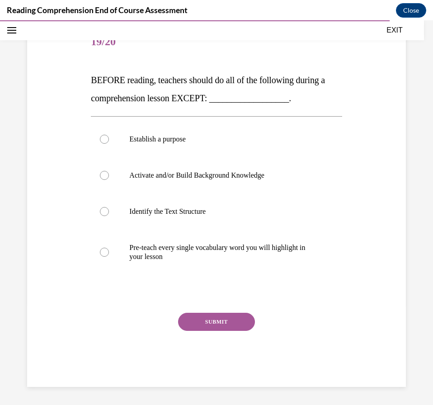
scroll to position [101, 0]
drag, startPoint x: 77, startPoint y: 74, endPoint x: 97, endPoint y: 75, distance: 19.9
click at [84, 73] on div "Question 19/20 BEFORE reading, teachers should do all of the following during a…" at bounding box center [216, 193] width 383 height 390
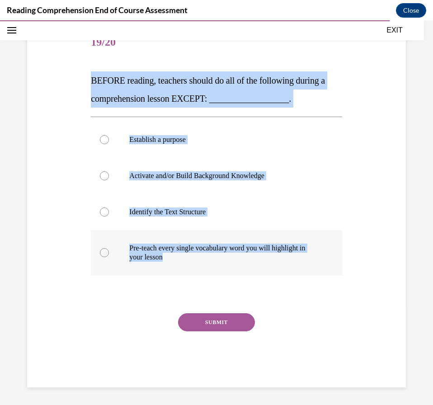
drag, startPoint x: 97, startPoint y: 75, endPoint x: 268, endPoint y: 256, distance: 248.9
click at [268, 256] on div "Question 19/20 BEFORE reading, teachers should do all of the following during a…" at bounding box center [216, 206] width 251 height 363
click at [337, 67] on div "Question 19/20 BEFORE reading, teachers should do all of the following during a…" at bounding box center [216, 199] width 255 height 376
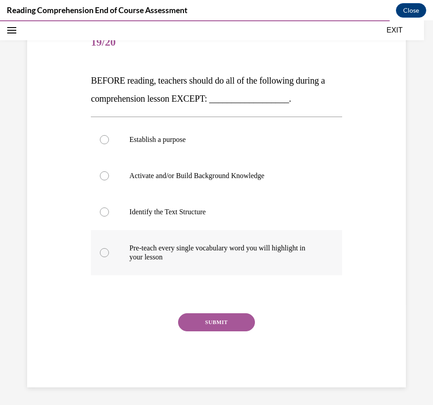
click at [244, 256] on p "Pre-teach every single vocabulary word you will highlight in your lesson" at bounding box center [224, 253] width 190 height 18
click at [109, 256] on input "Pre-teach every single vocabulary word you will highlight in your lesson" at bounding box center [104, 252] width 9 height 9
radio input "true"
click at [239, 272] on label "Pre-teach every single vocabulary word you will highlight in your lesson" at bounding box center [216, 252] width 251 height 45
click at [109, 257] on input "Pre-teach every single vocabulary word you will highlight in your lesson" at bounding box center [104, 252] width 9 height 9
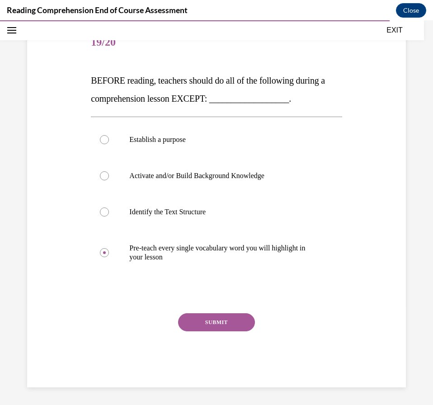
drag, startPoint x: 233, startPoint y: 317, endPoint x: 230, endPoint y: 312, distance: 6.3
click at [233, 317] on button "SUBMIT" at bounding box center [216, 322] width 77 height 18
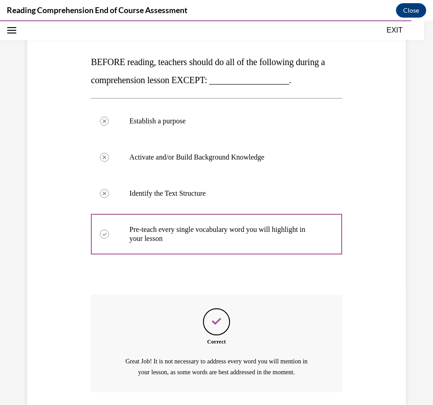
scroll to position [185, 0]
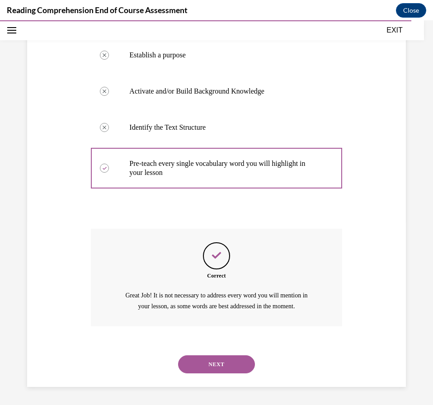
click at [244, 375] on div "NEXT" at bounding box center [216, 364] width 251 height 36
click at [205, 365] on button "NEXT" at bounding box center [216, 364] width 77 height 18
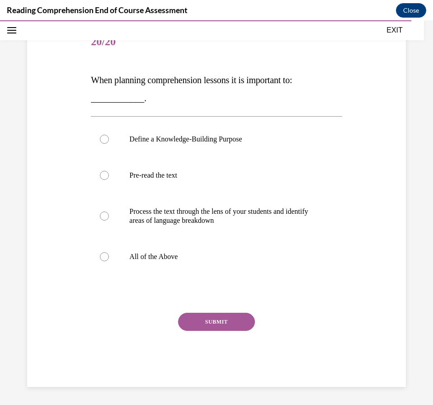
scroll to position [101, 0]
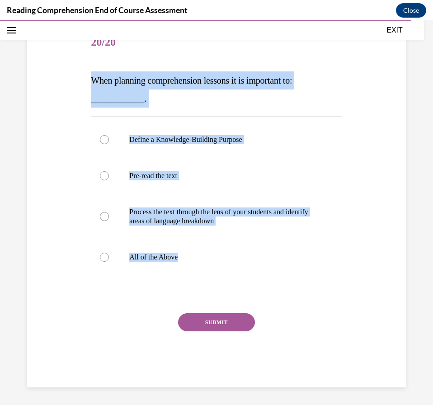
drag, startPoint x: 86, startPoint y: 77, endPoint x: 227, endPoint y: 284, distance: 250.6
click at [227, 284] on div "Question 20/20 When planning comprehension lessons it is important to: ________…" at bounding box center [216, 193] width 383 height 390
click at [227, 284] on div "Question 20/20 When planning comprehension lessons it is important to: ________…" at bounding box center [216, 206] width 251 height 363
drag, startPoint x: 91, startPoint y: 74, endPoint x: 193, endPoint y: 251, distance: 204.1
click at [193, 251] on div "Question 20/20 When planning comprehension lessons it is important to: ________…" at bounding box center [216, 206] width 251 height 363
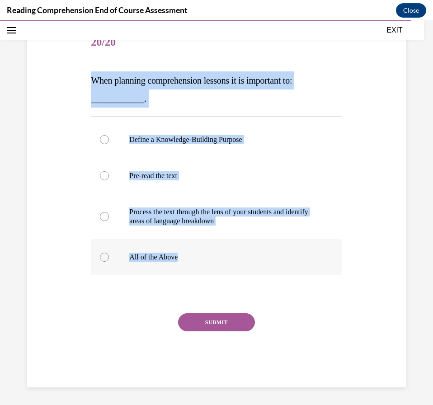
click at [210, 246] on label "All of the Above" at bounding box center [216, 257] width 251 height 36
click at [109, 253] on input "All of the Above" at bounding box center [104, 257] width 9 height 9
radio input "true"
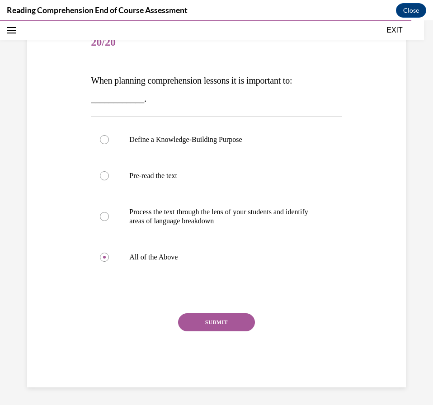
click at [227, 324] on button "SUBMIT" at bounding box center [216, 322] width 77 height 18
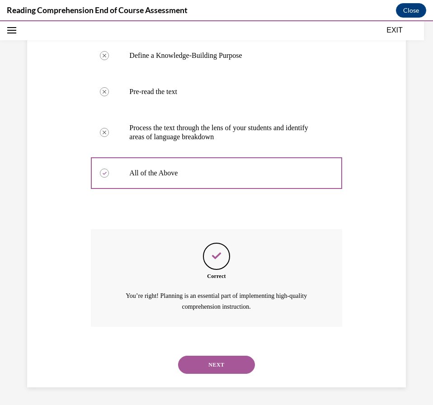
scroll to position [185, 0]
click at [224, 365] on button "NEXT" at bounding box center [216, 364] width 77 height 18
click at [224, 298] on div "Quiz Results PASSING 80% Your score 100% Passed PASSING 80% Your score Your sco…" at bounding box center [216, 80] width 433 height 435
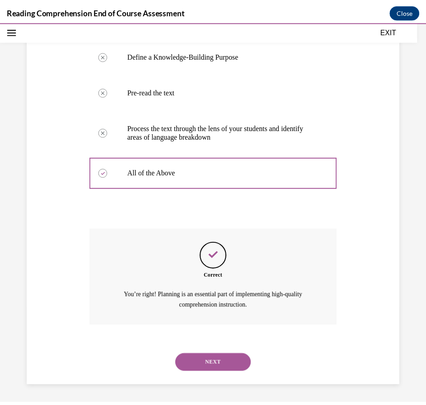
scroll to position [79, 0]
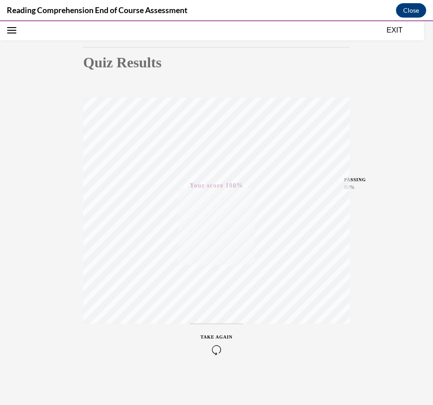
drag, startPoint x: 401, startPoint y: 31, endPoint x: 403, endPoint y: 26, distance: 5.9
click at [401, 31] on button "EXIT" at bounding box center [395, 30] width 54 height 11
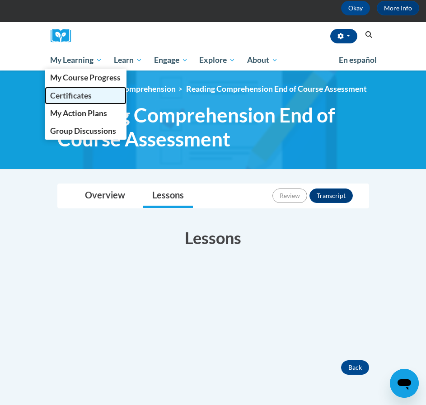
click at [96, 91] on link "Certificates" at bounding box center [86, 96] width 82 height 18
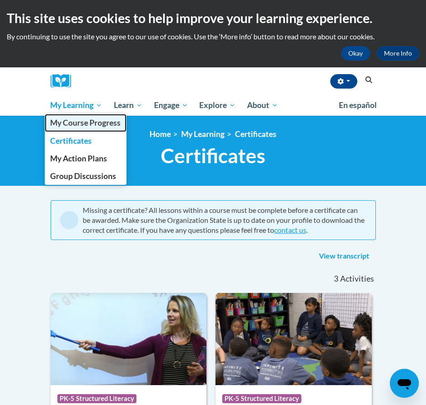
click at [89, 122] on span "My Course Progress" at bounding box center [85, 122] width 71 height 9
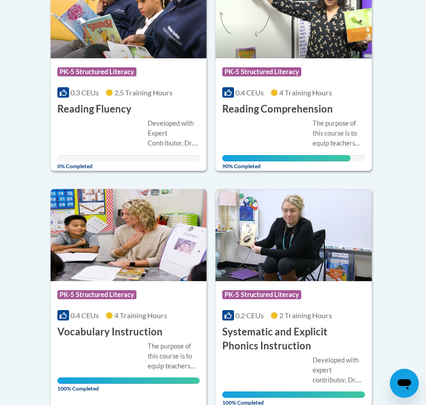
scroll to position [678, 0]
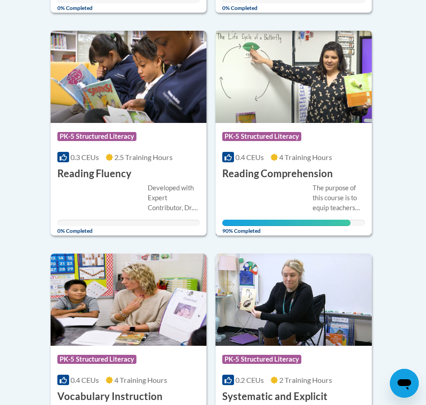
click at [339, 174] on div "Course Category: PK-5 Structured Literacy 0.4 CEUs 4 Training Hours COURSE Read…" at bounding box center [294, 152] width 156 height 58
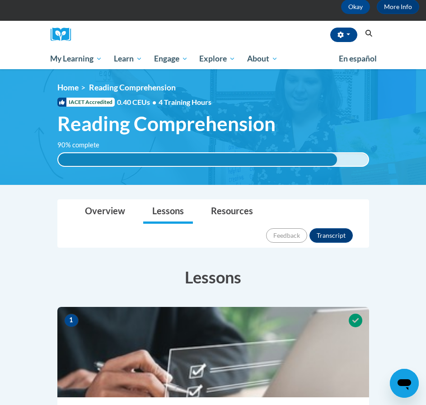
scroll to position [64, 0]
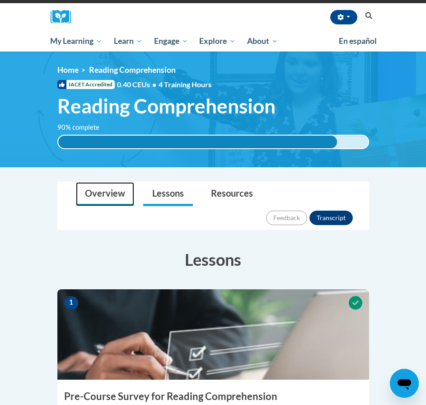
click at [126, 189] on link "Overview" at bounding box center [105, 194] width 58 height 24
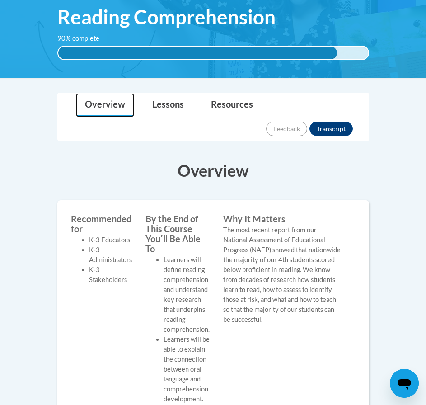
scroll to position [101, 0]
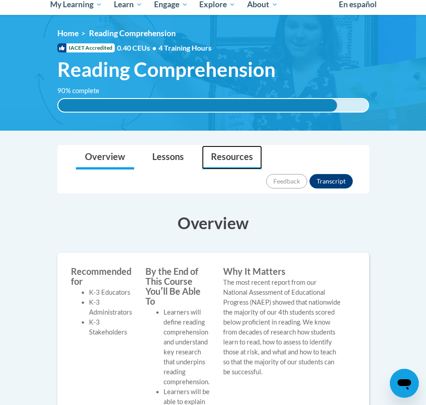
click at [221, 160] on link "Resources" at bounding box center [232, 158] width 60 height 24
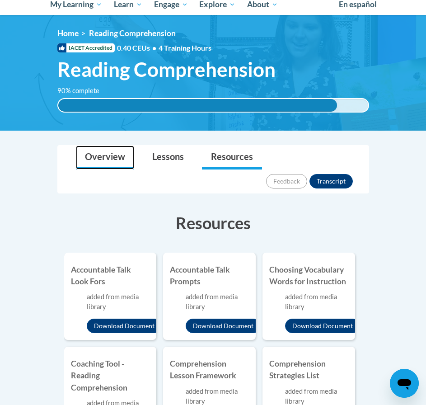
click at [106, 156] on link "Overview" at bounding box center [105, 158] width 58 height 24
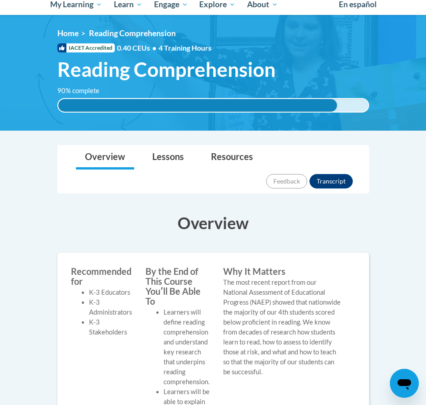
click at [159, 47] on span "4 Training Hours" at bounding box center [185, 47] width 53 height 9
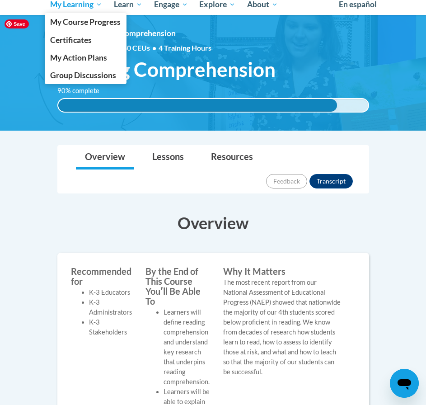
click at [63, 9] on span "My Learning" at bounding box center [76, 4] width 52 height 11
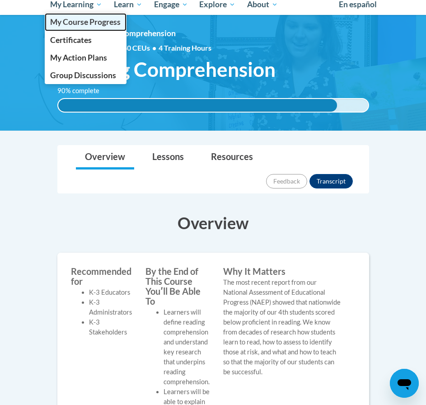
click at [66, 18] on span "My Course Progress" at bounding box center [85, 21] width 71 height 9
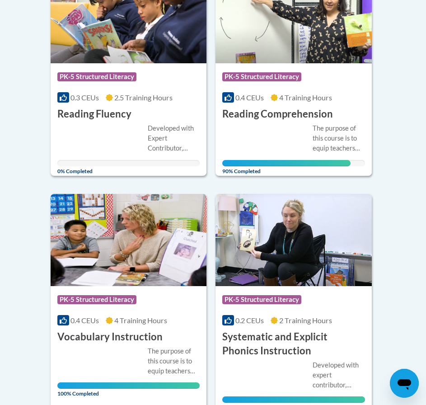
scroll to position [737, 0]
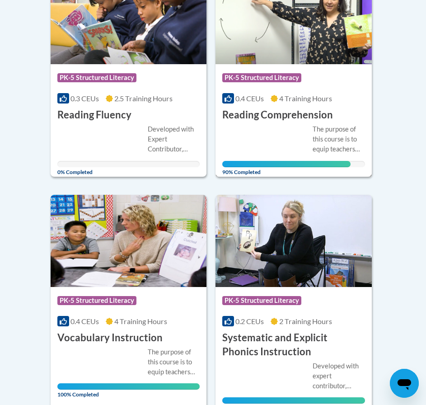
click at [266, 65] on div "Course Category: PK-5 Structured Literacy 0.4 CEUs 4 Training Hours COURSE Read…" at bounding box center [294, 93] width 156 height 58
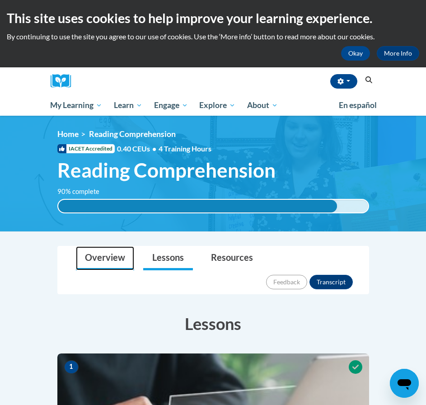
click at [92, 251] on link "Overview" at bounding box center [105, 258] width 58 height 24
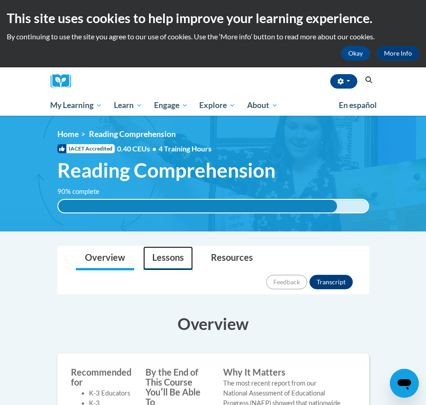
click at [171, 265] on link "Lessons" at bounding box center [168, 258] width 50 height 24
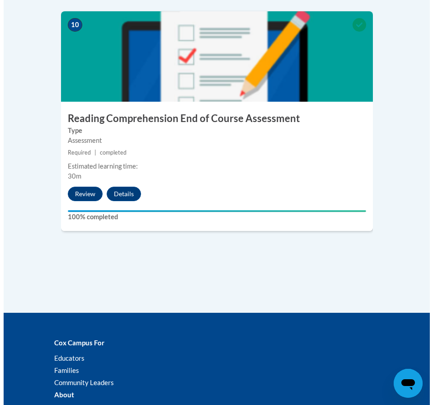
scroll to position [2577, 0]
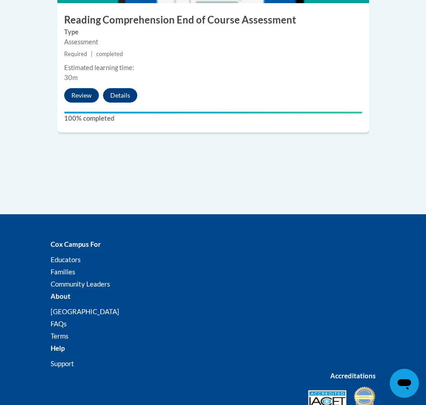
click at [183, 63] on div "Estimated learning time: 30m" at bounding box center [213, 73] width 312 height 20
click at [113, 63] on div "Estimated learning time: 30m" at bounding box center [213, 73] width 312 height 20
click at [88, 88] on button "Review" at bounding box center [81, 95] width 35 height 14
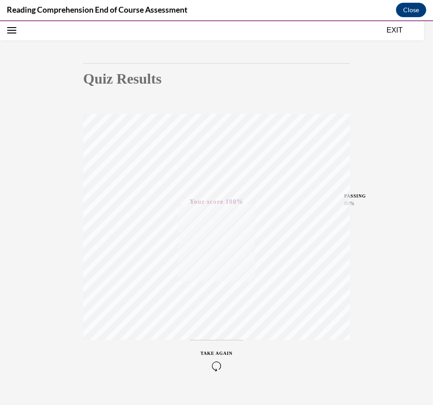
scroll to position [79, 0]
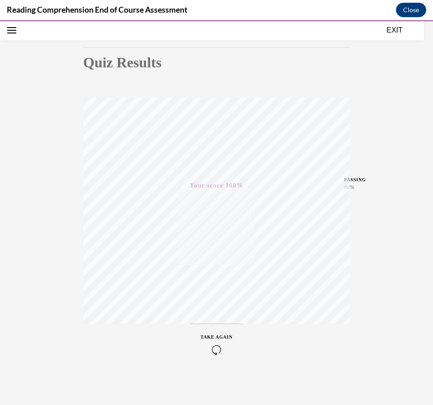
click at [111, 66] on h1 "Quiz Results" at bounding box center [216, 62] width 267 height 16
click at [407, 32] on button "EXIT" at bounding box center [395, 30] width 54 height 11
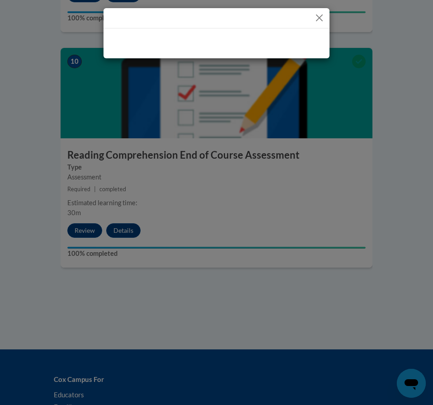
scroll to position [2442, 0]
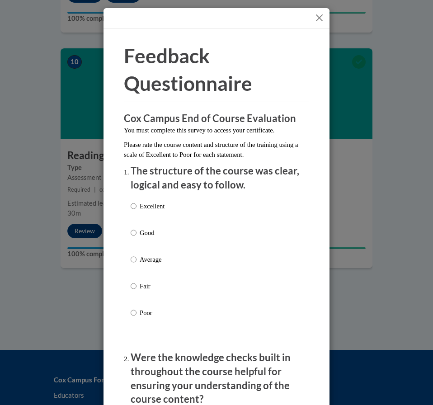
click at [148, 208] on p "Excellent" at bounding box center [152, 206] width 25 height 10
click at [137, 208] on input "Excellent" at bounding box center [134, 206] width 6 height 10
radio input "true"
click at [140, 259] on p "Average" at bounding box center [152, 260] width 25 height 10
click at [137, 259] on input "Average" at bounding box center [134, 260] width 6 height 10
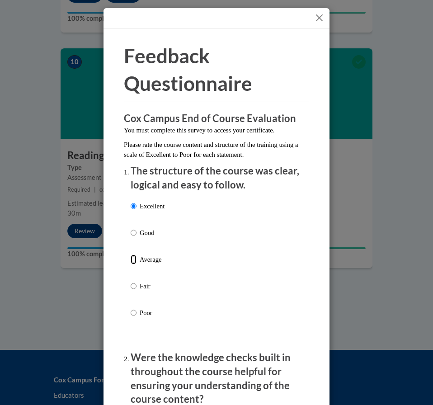
radio input "true"
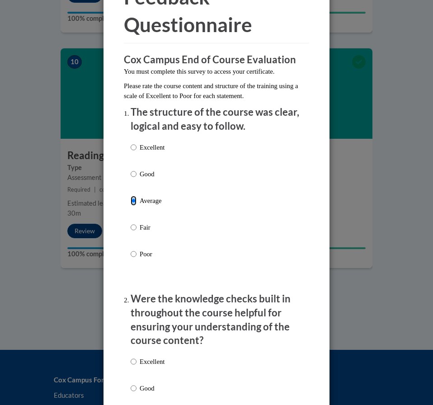
scroll to position [317, 0]
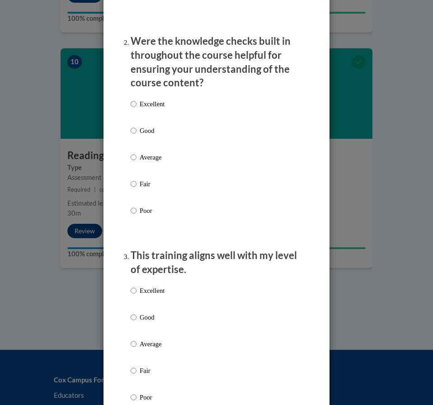
click at [143, 187] on p "Fair" at bounding box center [152, 184] width 25 height 10
click at [137, 187] on input "Fair" at bounding box center [134, 184] width 6 height 10
radio input "true"
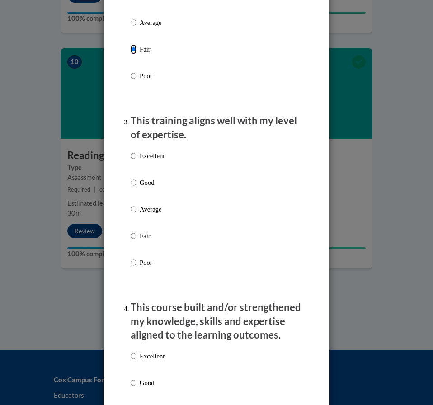
scroll to position [543, 0]
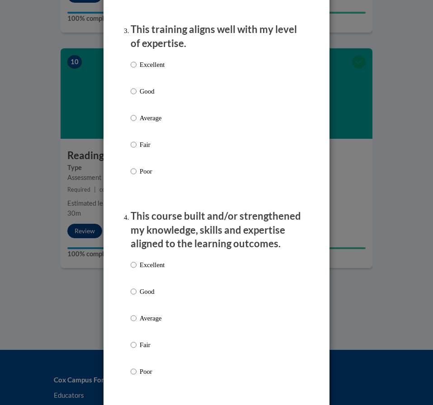
click at [136, 101] on label "Good" at bounding box center [148, 98] width 34 height 24
click at [136, 96] on input "Good" at bounding box center [134, 91] width 6 height 10
radio input "true"
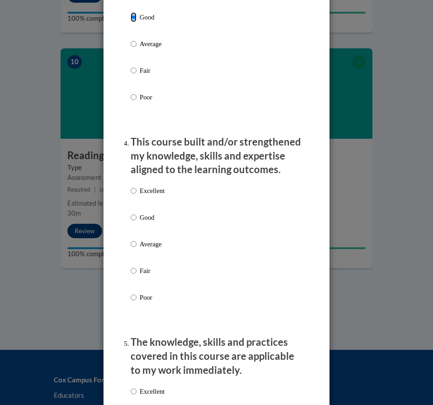
scroll to position [633, 0]
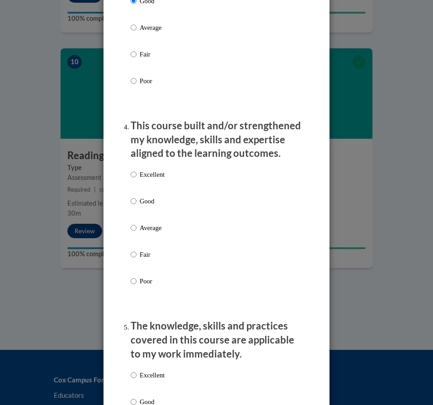
click at [141, 197] on p "Good" at bounding box center [152, 201] width 25 height 10
click at [137, 197] on input "Good" at bounding box center [134, 201] width 6 height 10
radio input "true"
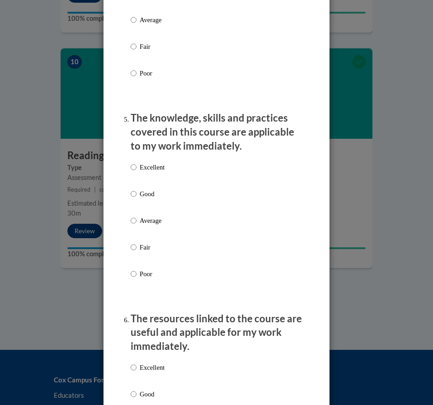
scroll to position [859, 0]
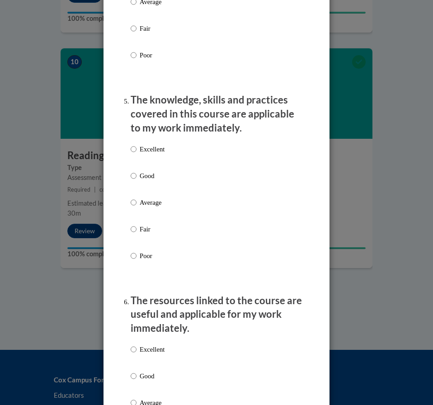
click at [136, 195] on div "Excellent Good Average Fair Poor" at bounding box center [148, 210] width 34 height 140
click at [136, 198] on label "Average" at bounding box center [148, 210] width 34 height 24
click at [136, 198] on input "Average" at bounding box center [134, 203] width 6 height 10
radio input "true"
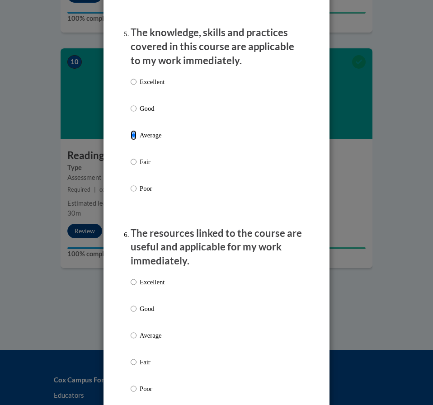
scroll to position [1130, 0]
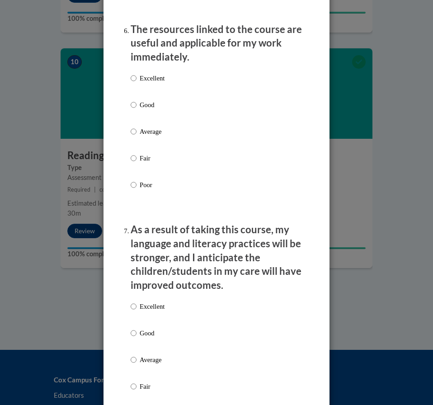
click at [139, 113] on label "Good" at bounding box center [148, 112] width 34 height 24
click at [137, 110] on input "Good" at bounding box center [134, 105] width 6 height 10
radio input "true"
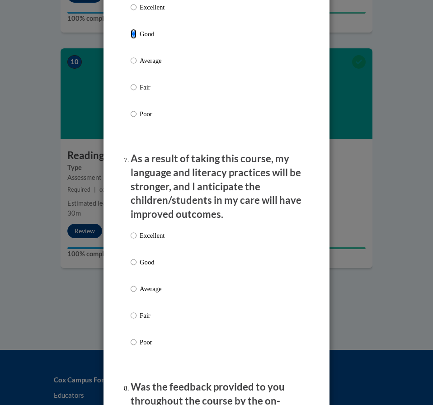
scroll to position [1311, 0]
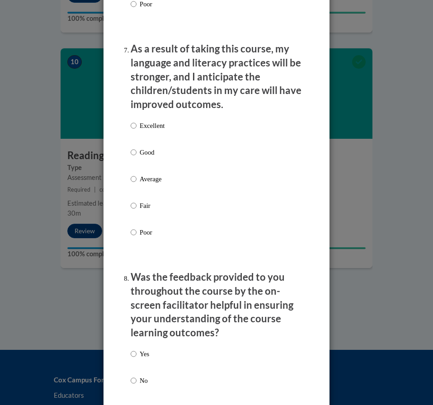
click at [152, 179] on p "Average" at bounding box center [152, 179] width 25 height 10
click at [137, 179] on input "Average" at bounding box center [134, 179] width 6 height 10
radio input "true"
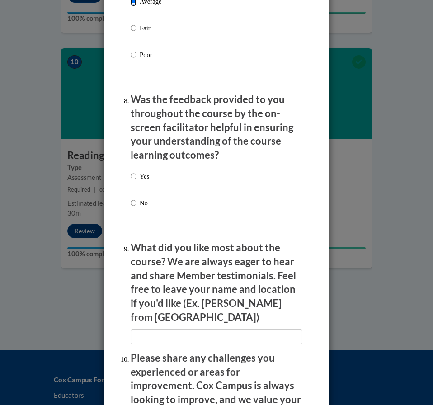
scroll to position [1492, 0]
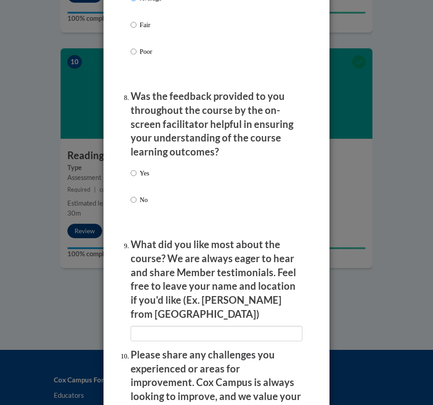
drag, startPoint x: 145, startPoint y: 178, endPoint x: 140, endPoint y: 187, distance: 10.1
click at [144, 179] on label "Yes" at bounding box center [140, 180] width 19 height 24
click at [137, 178] on input "Yes" at bounding box center [134, 173] width 6 height 10
radio input "true"
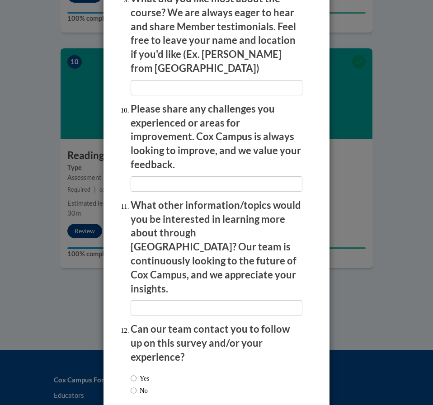
scroll to position [1739, 0]
click at [138, 385] on label "No" at bounding box center [139, 390] width 17 height 10
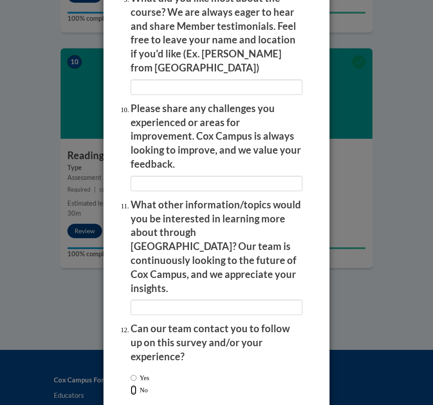
click at [137, 385] on input "No" at bounding box center [134, 390] width 6 height 10
radio input "true"
